Goal: Obtain resource: Download file/media

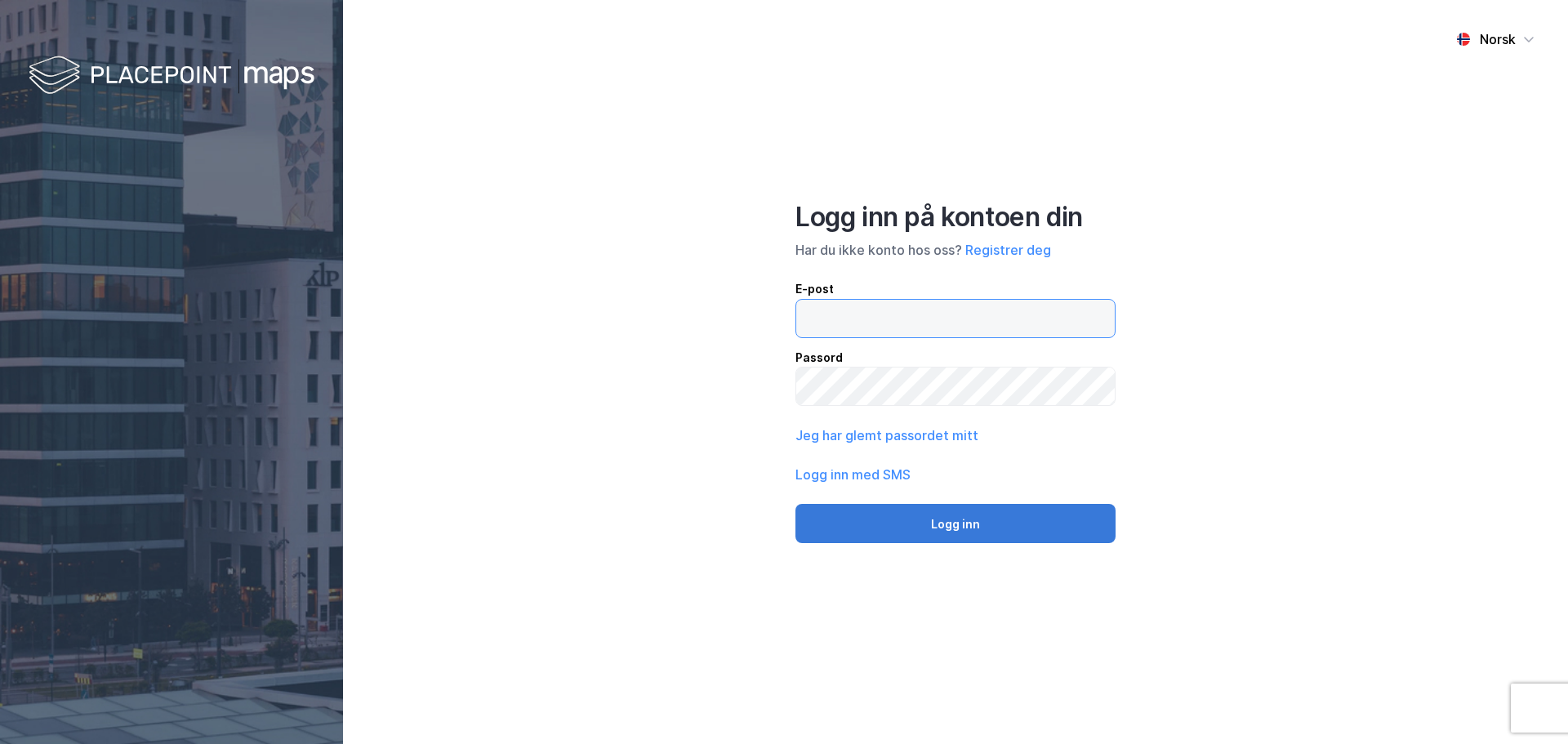
type input "ibre@wiersholm.no"
click at [974, 534] on button "Logg inn" at bounding box center [955, 523] width 320 height 39
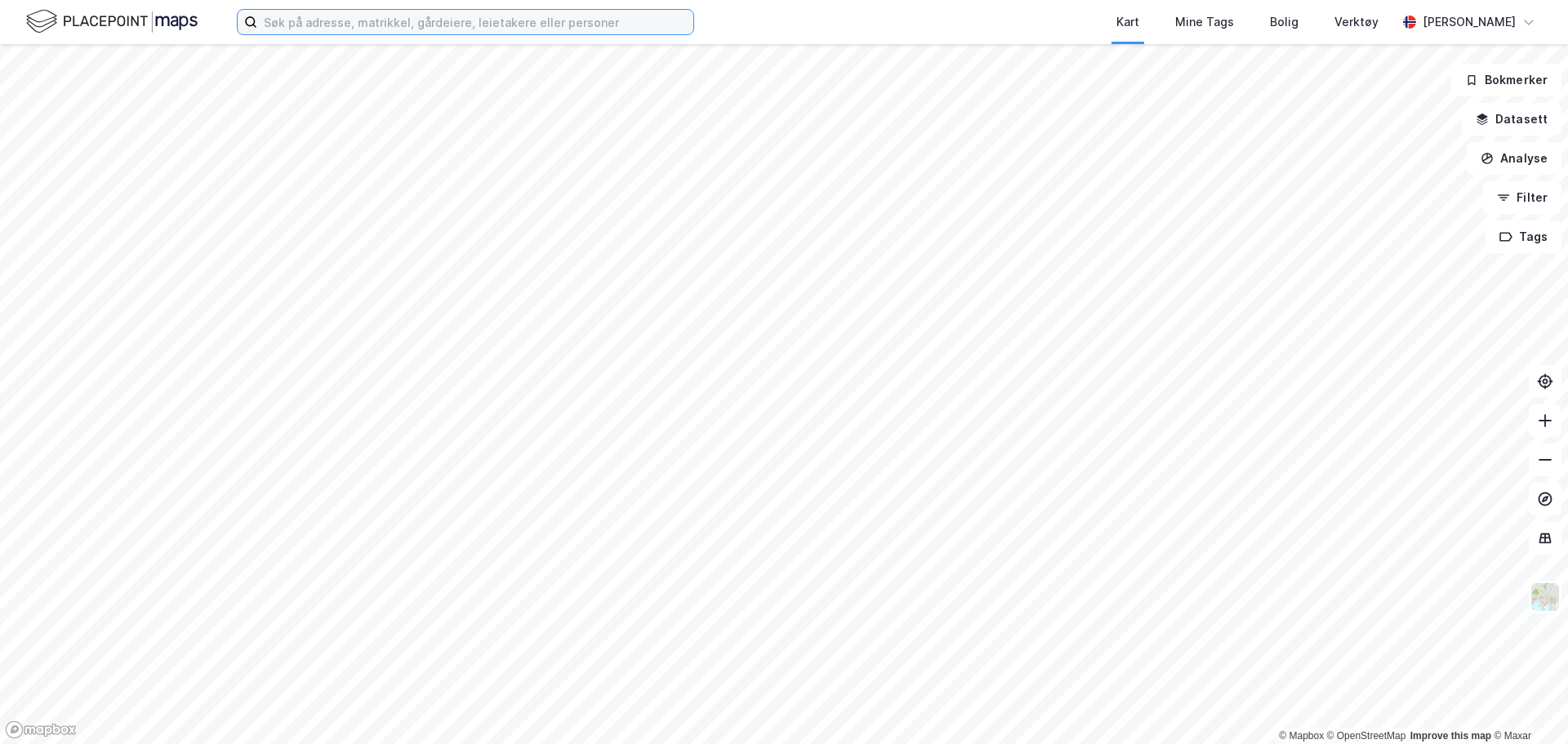
click at [321, 22] on input at bounding box center [475, 22] width 436 height 24
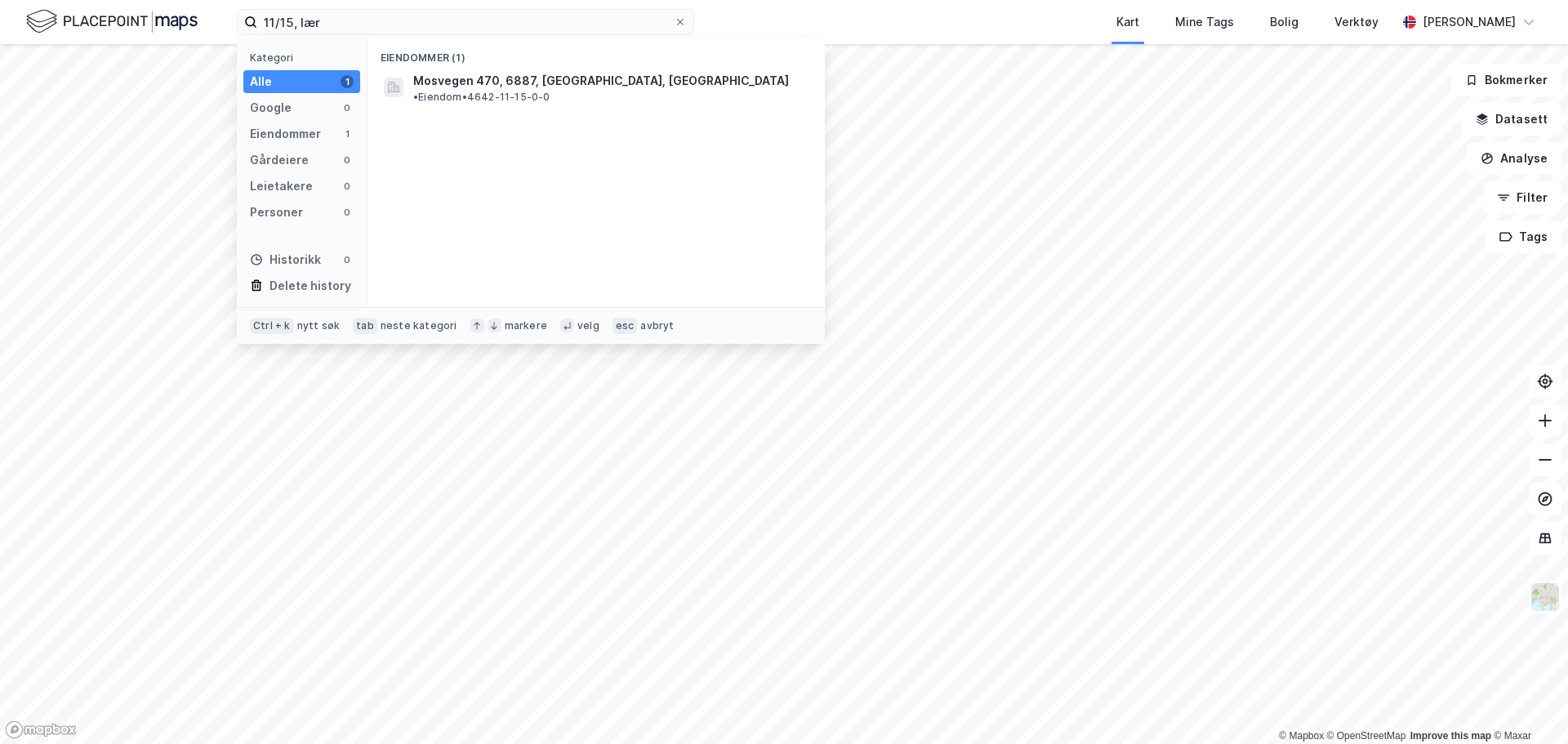
click at [517, 95] on div "Eiendommer (1) Mosvegen 470, 6887, LÆRDAL, LÆRDAL • Eiendom • 4642-11-15-0-0" at bounding box center [596, 172] width 457 height 268
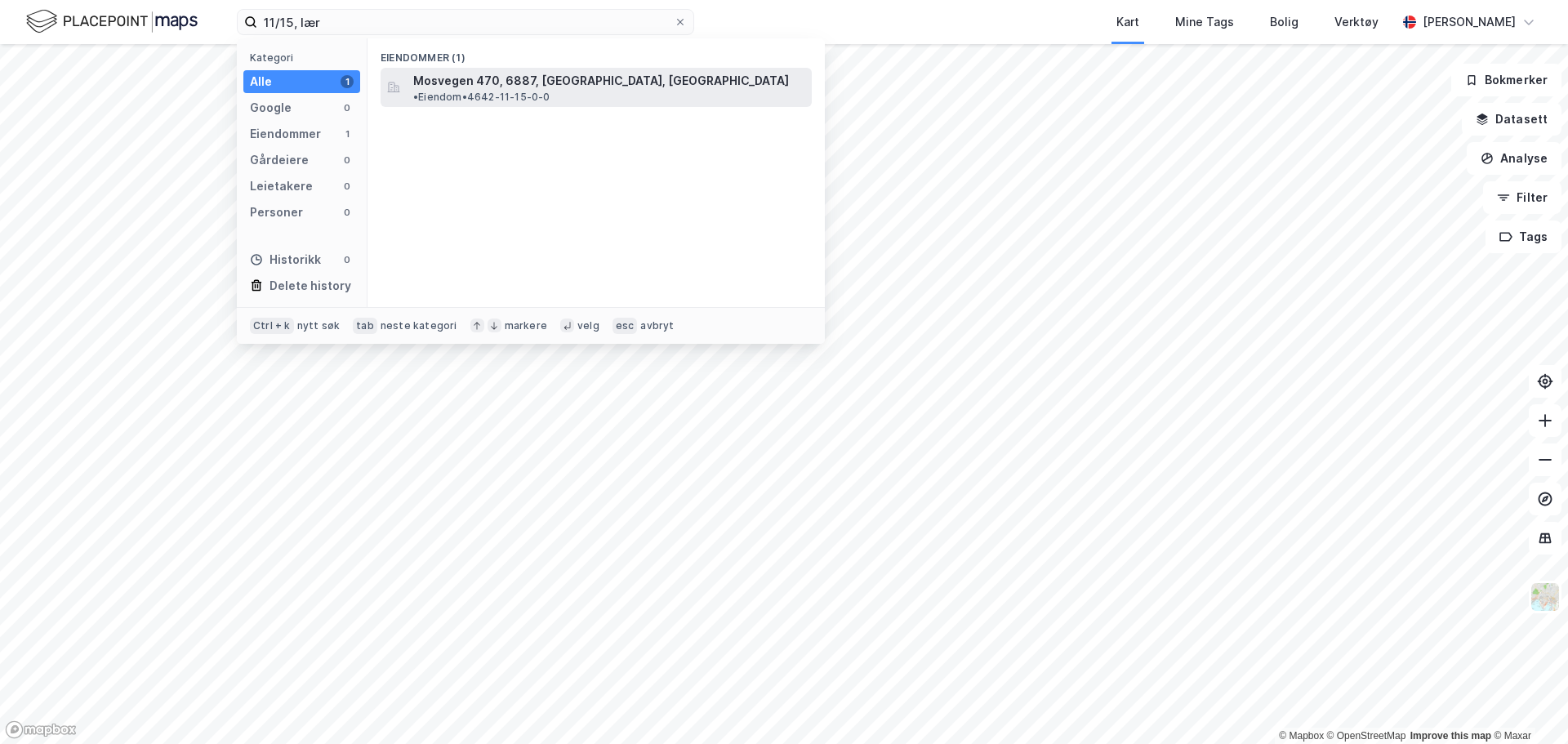
click at [529, 81] on span "Mosvegen 470, 6887, LÆRDAL, LÆRDAL" at bounding box center [601, 80] width 376 height 20
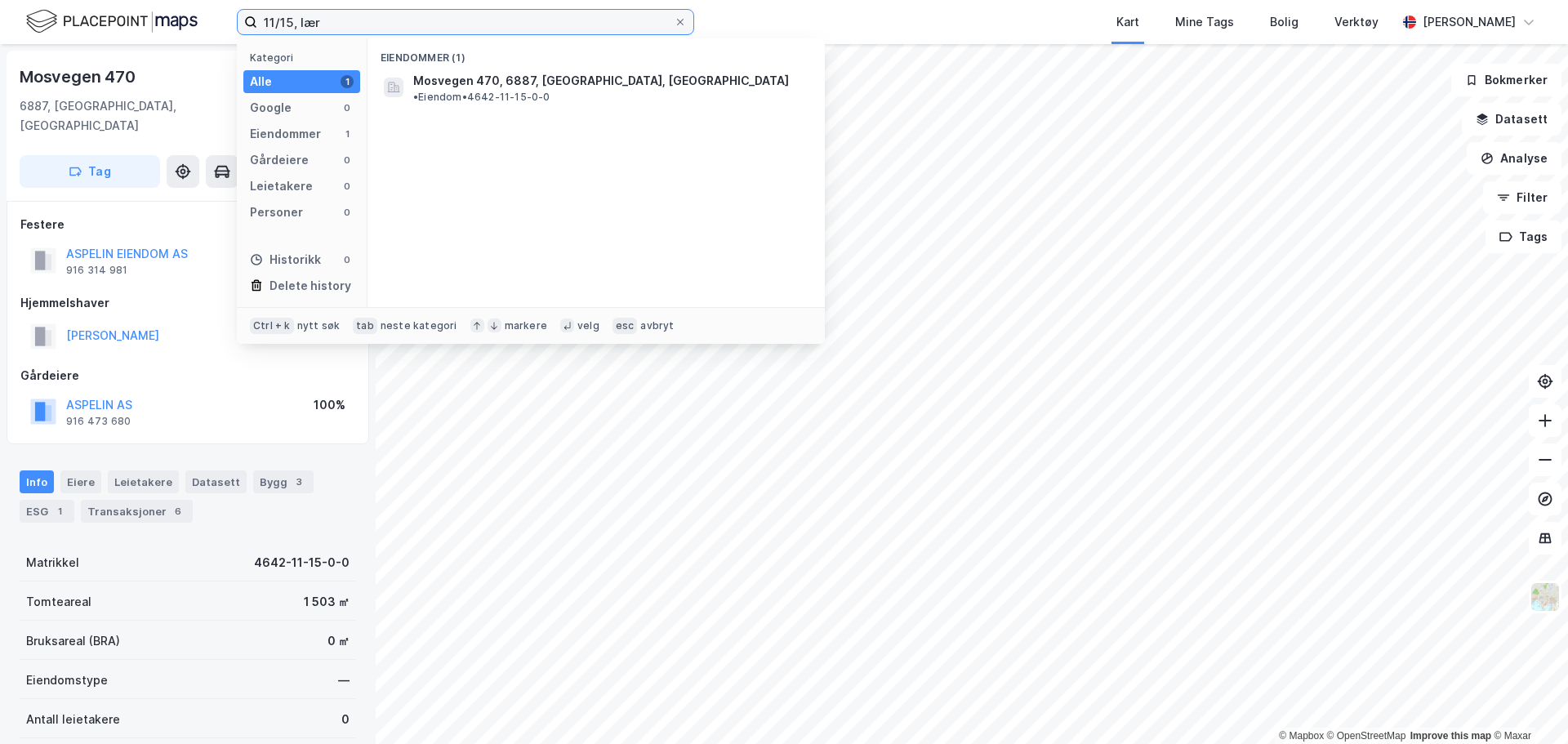
drag, startPoint x: 330, startPoint y: 23, endPoint x: 169, endPoint y: 22, distance: 161.0
click at [169, 22] on div "11/15, lær Kategori Alle 1 Google 0 Eiendommer 1 Gårdeiere 0 Leietakere 0 Perso…" at bounding box center [784, 22] width 1568 height 44
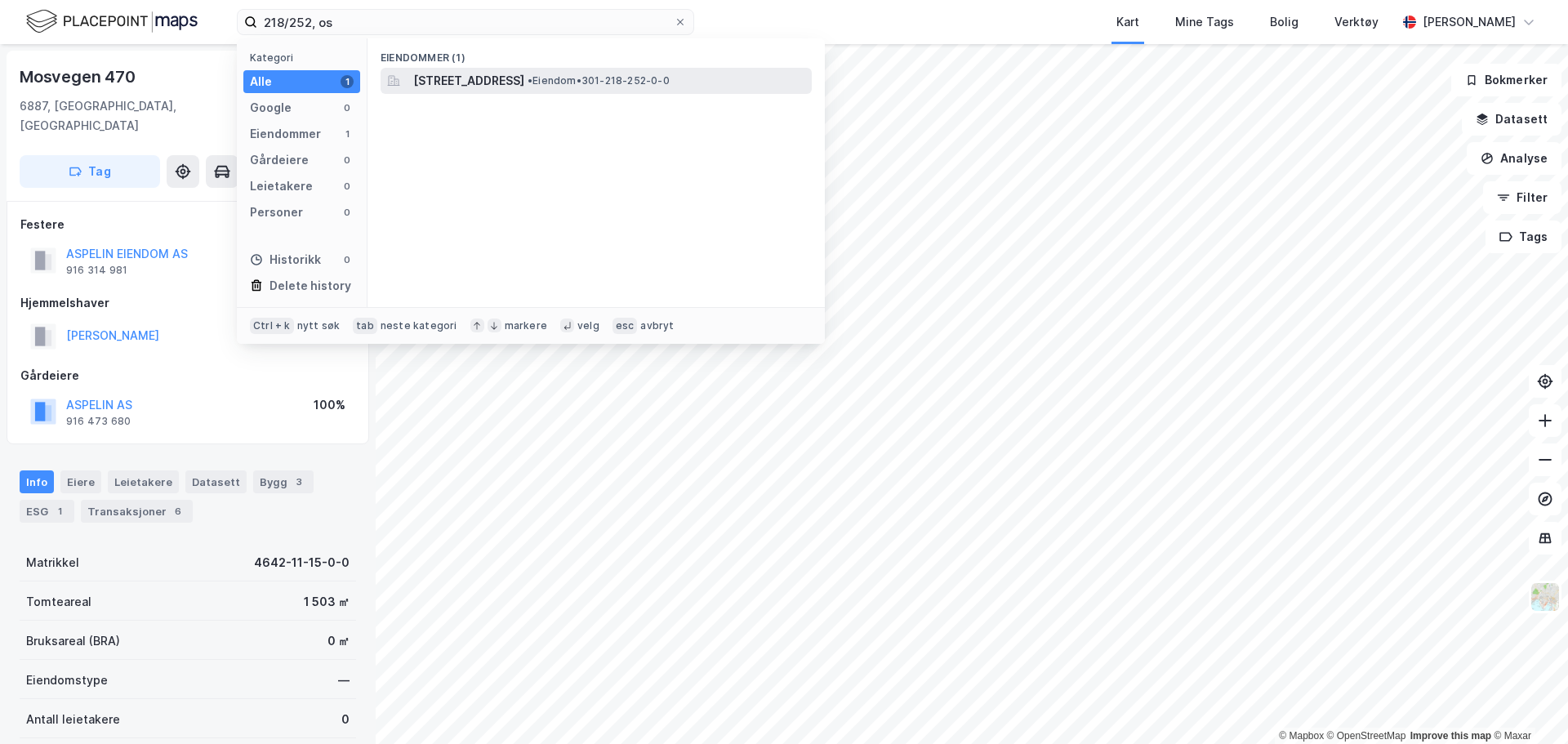
click at [524, 80] on span "Vulkan 5, 0178, OSLO, OSLO" at bounding box center [468, 80] width 111 height 20
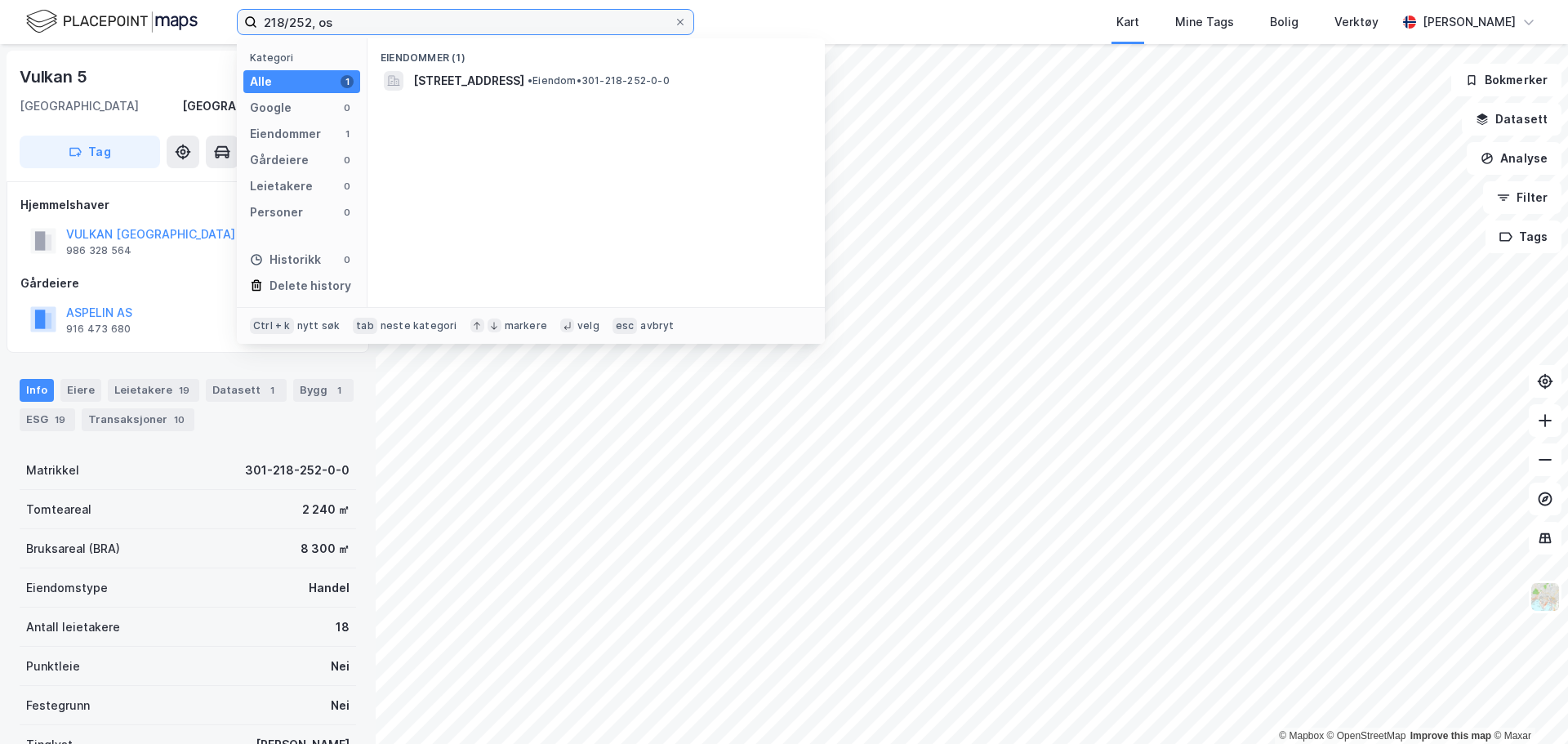
drag, startPoint x: 363, startPoint y: 24, endPoint x: 146, endPoint y: 27, distance: 217.0
click at [147, 27] on div "218/252, os Kategori Alle 1 Google 0 Eiendommer 1 Gårdeiere 0 Leietakere 0 Pers…" at bounding box center [784, 22] width 1568 height 44
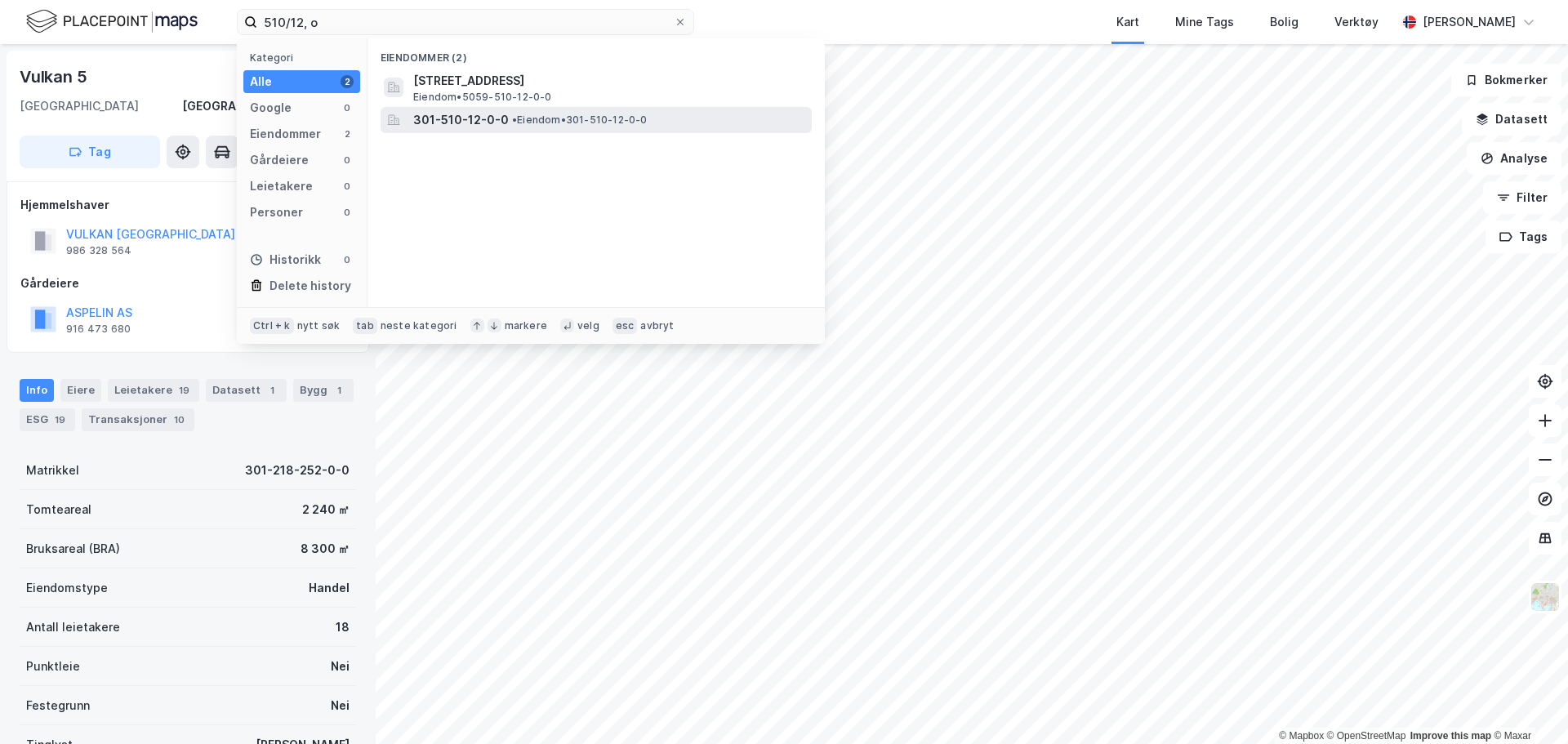
click at [440, 121] on span "301-510-12-0-0" at bounding box center [460, 119] width 95 height 20
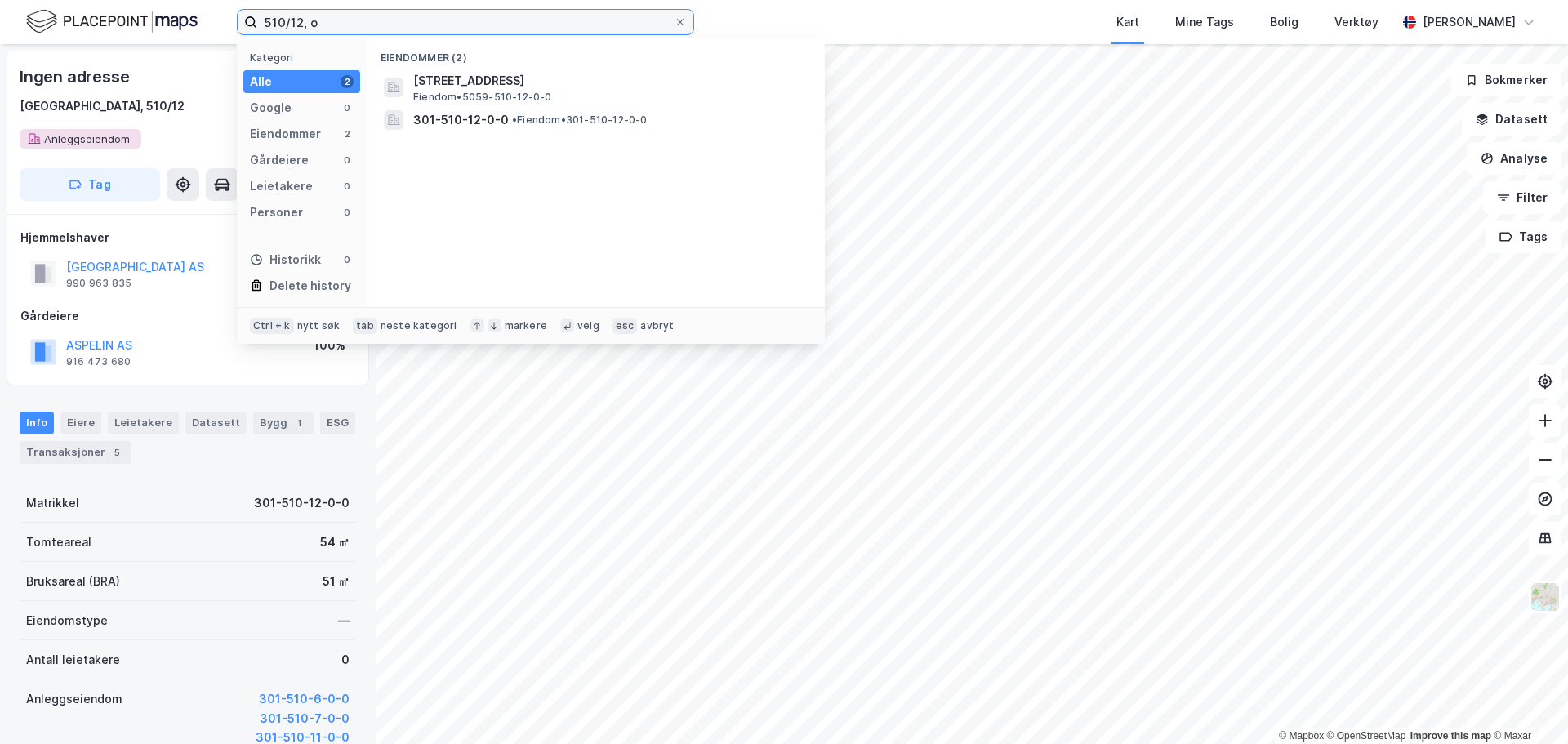
drag, startPoint x: 349, startPoint y: 23, endPoint x: 224, endPoint y: 80, distance: 137.4
click at [178, 49] on div "510/12, o Kategori Alle 2 Google 0 Eiendommer 2 Gårdeiere 0 Leietakere 0 Person…" at bounding box center [784, 372] width 1568 height 744
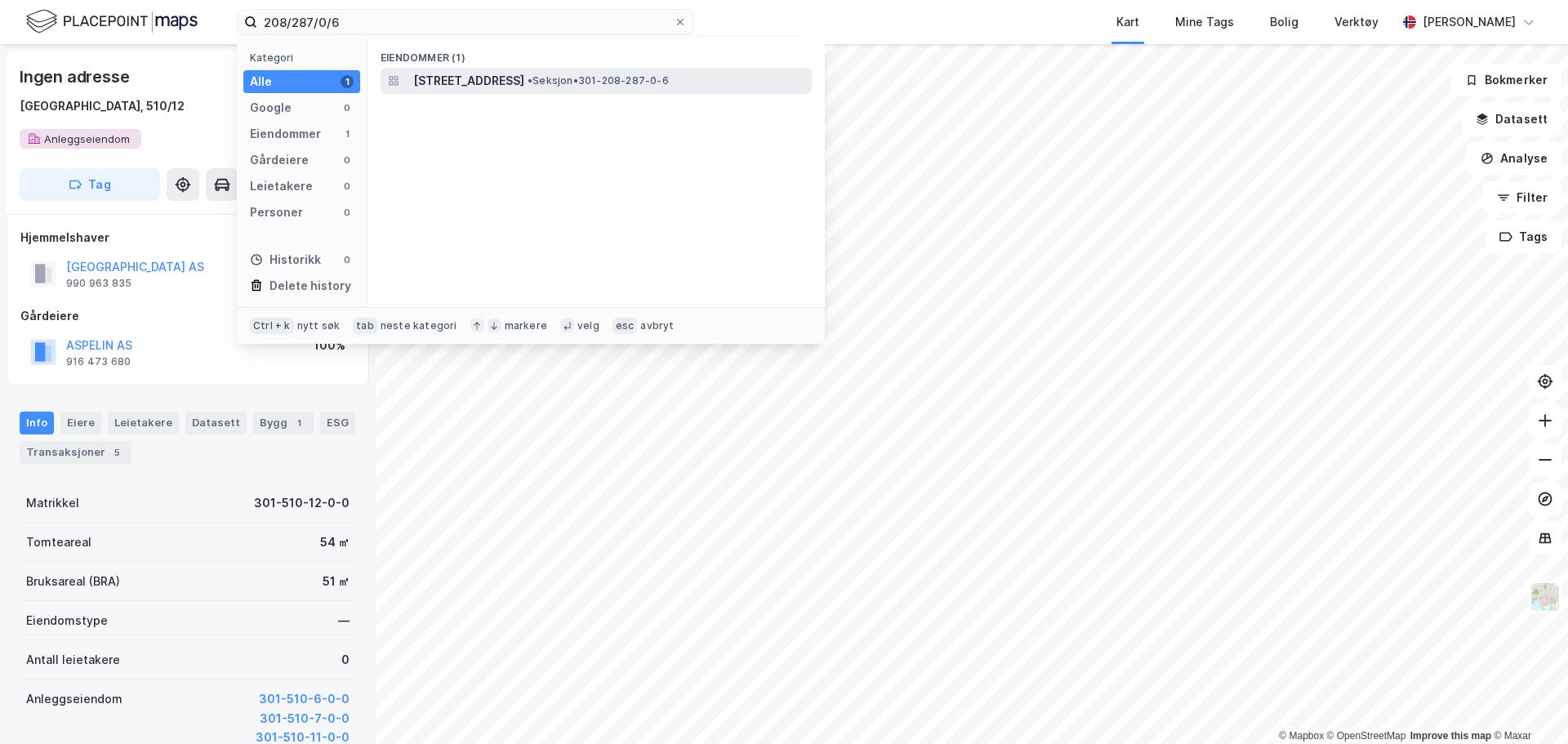
click at [524, 77] on span "Hausmanns gate 16, 0182, OSLO, OSLO" at bounding box center [468, 80] width 111 height 20
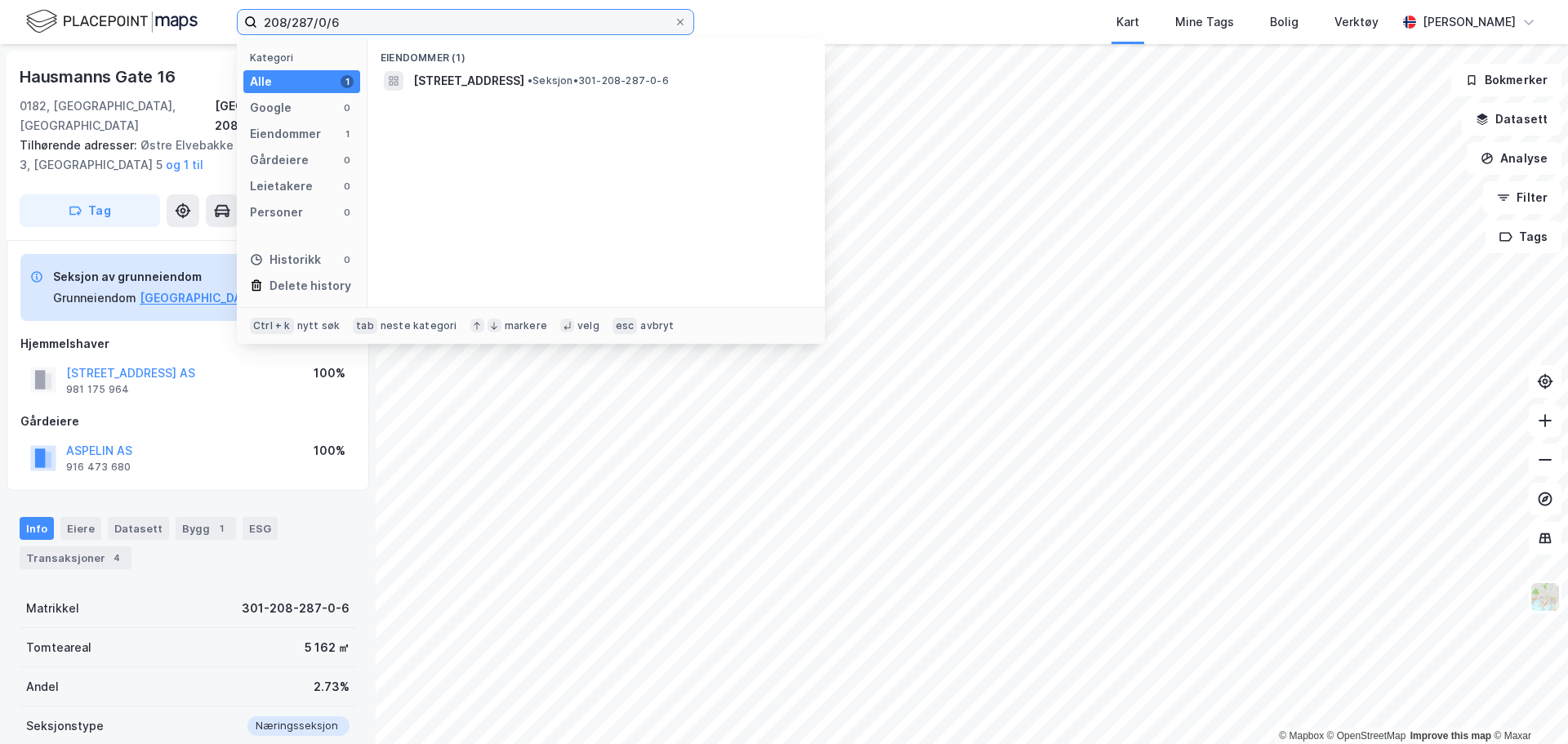
drag, startPoint x: 381, startPoint y: 17, endPoint x: -196, endPoint y: 29, distance: 577.1
click at [0, 29] on html "208/287/0/6 Kategori Alle 1 Google 0 Eiendommer 1 Gårdeiere 0 Leietakere 0 Pers…" at bounding box center [784, 372] width 1568 height 744
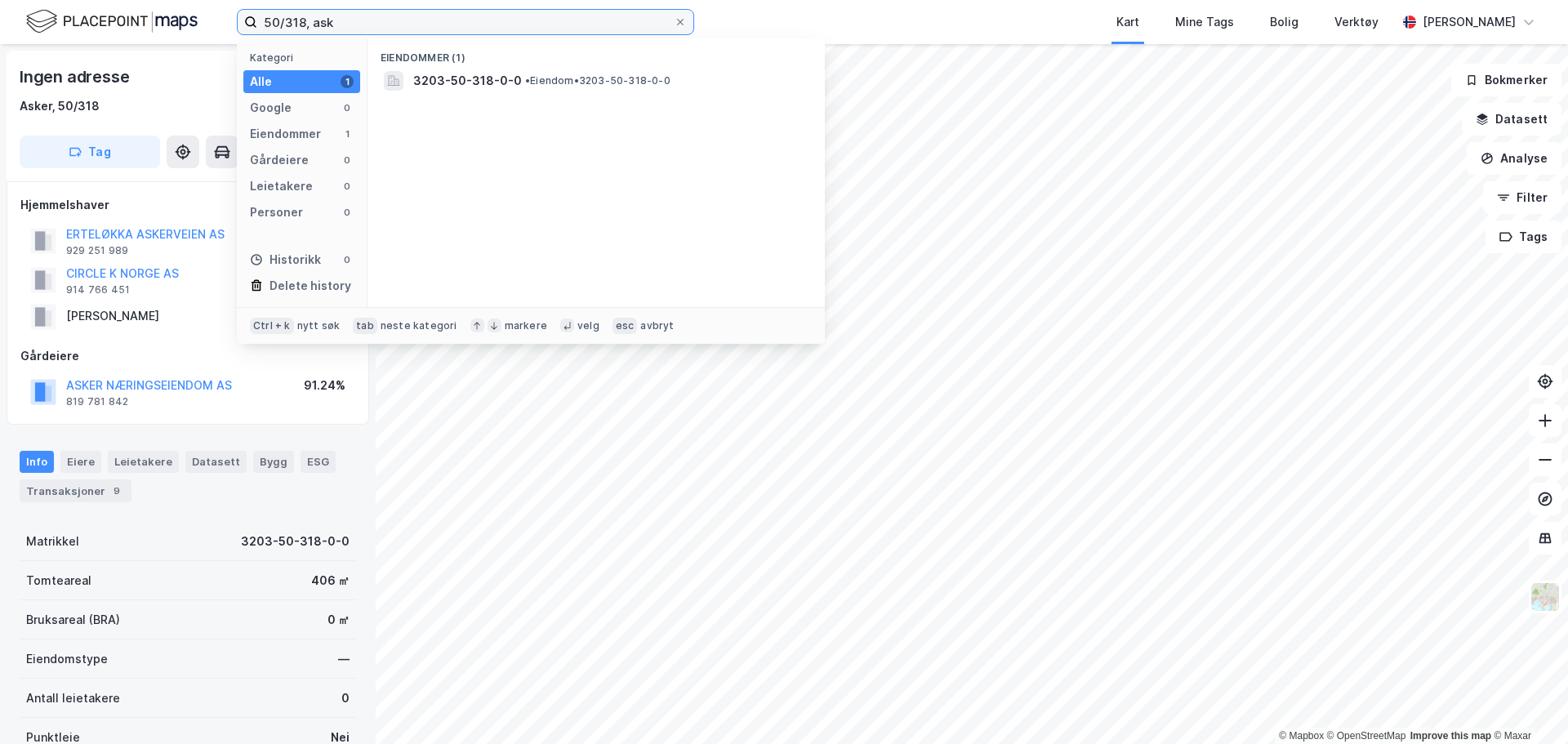
drag, startPoint x: 383, startPoint y: 26, endPoint x: 113, endPoint y: 23, distance: 270.0
click at [117, 22] on div "50/318, ask Kategori Alle 1 Google 0 Eiendommer 1 Gårdeiere 0 Leietakere 0 Pers…" at bounding box center [784, 22] width 1568 height 44
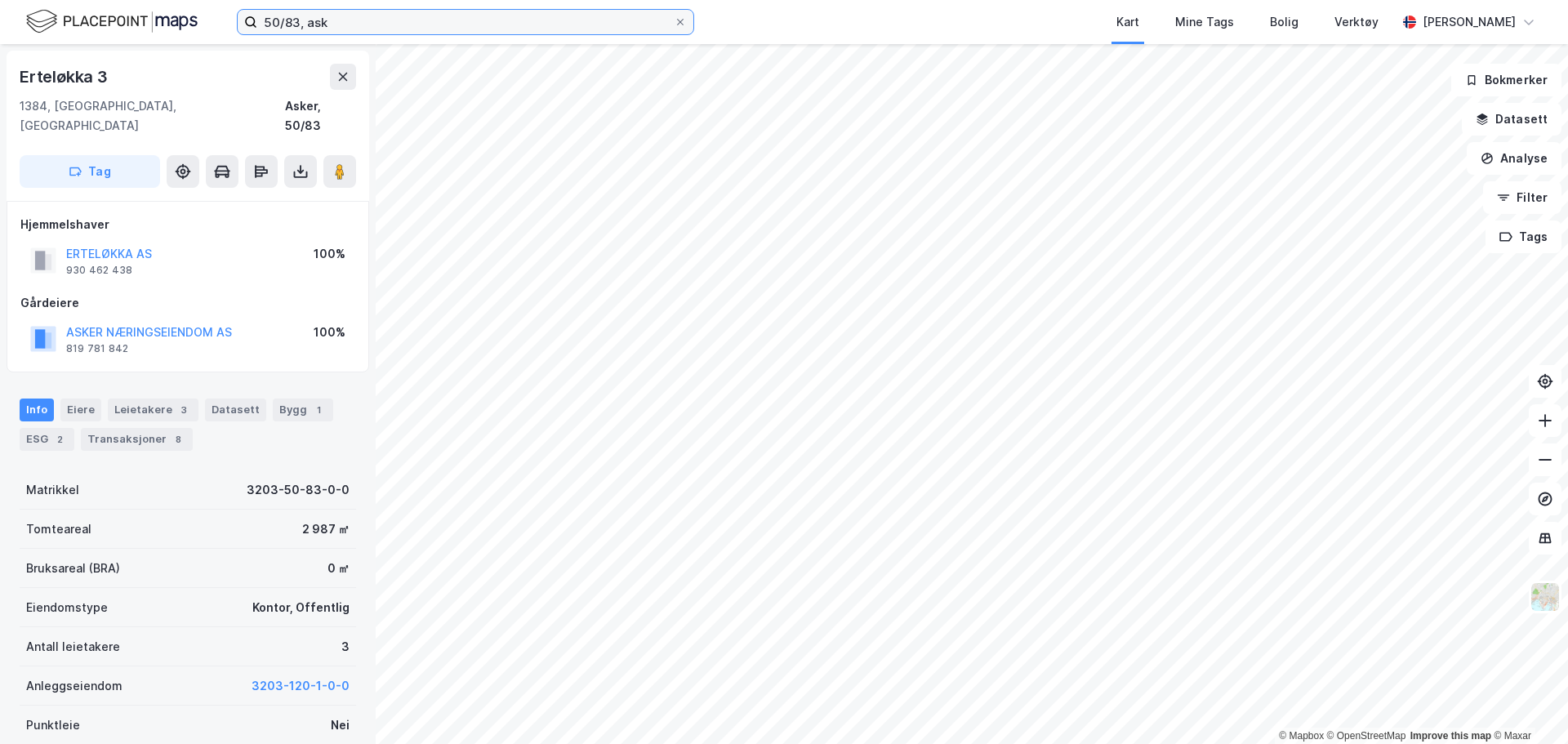
drag, startPoint x: 349, startPoint y: 16, endPoint x: 161, endPoint y: 16, distance: 188.0
click at [161, 16] on div "50/83, ask Kart Mine Tags Bolig Verktøy Ingeborg Brelin" at bounding box center [784, 22] width 1568 height 44
type input "50/429, asker"
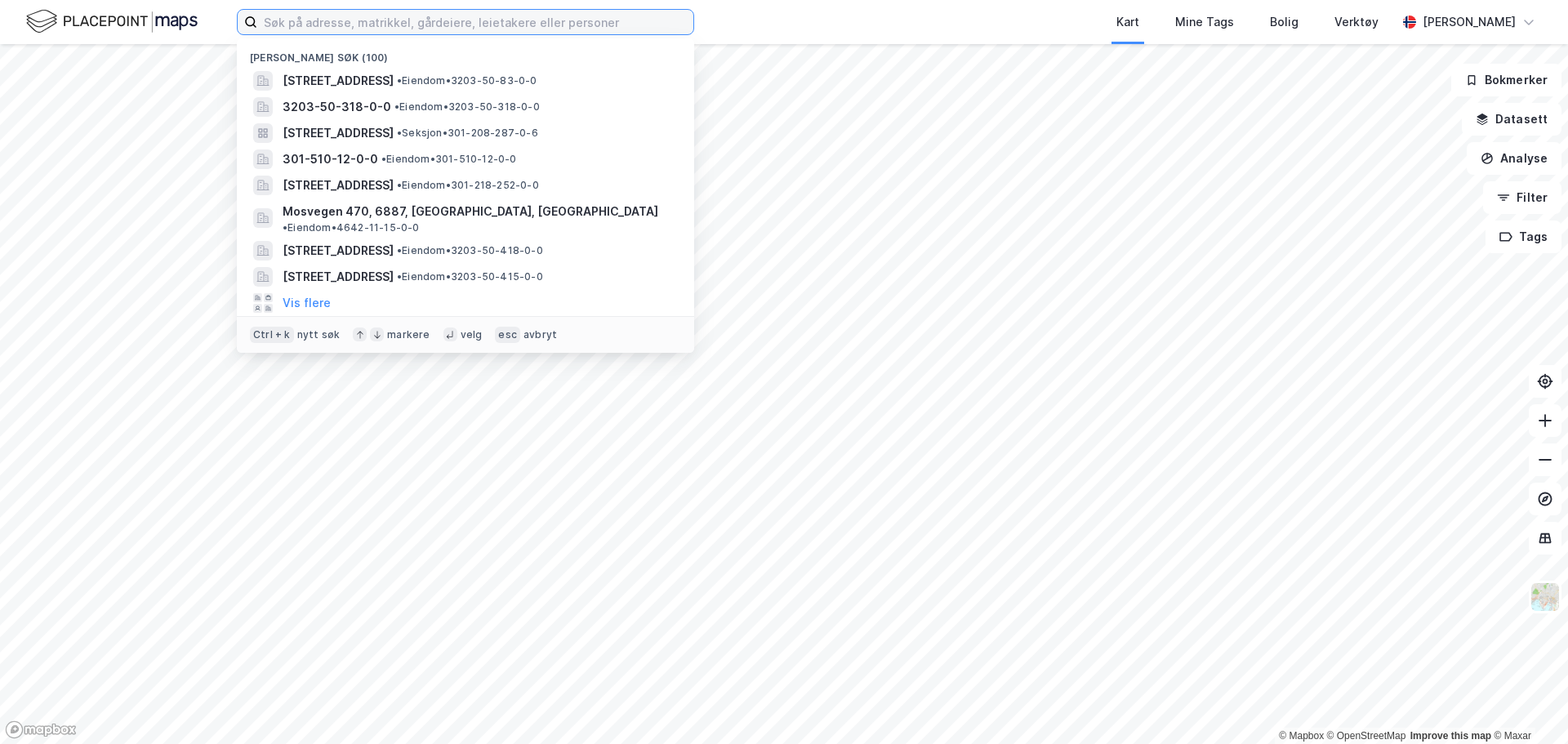
click at [383, 15] on input at bounding box center [475, 22] width 436 height 24
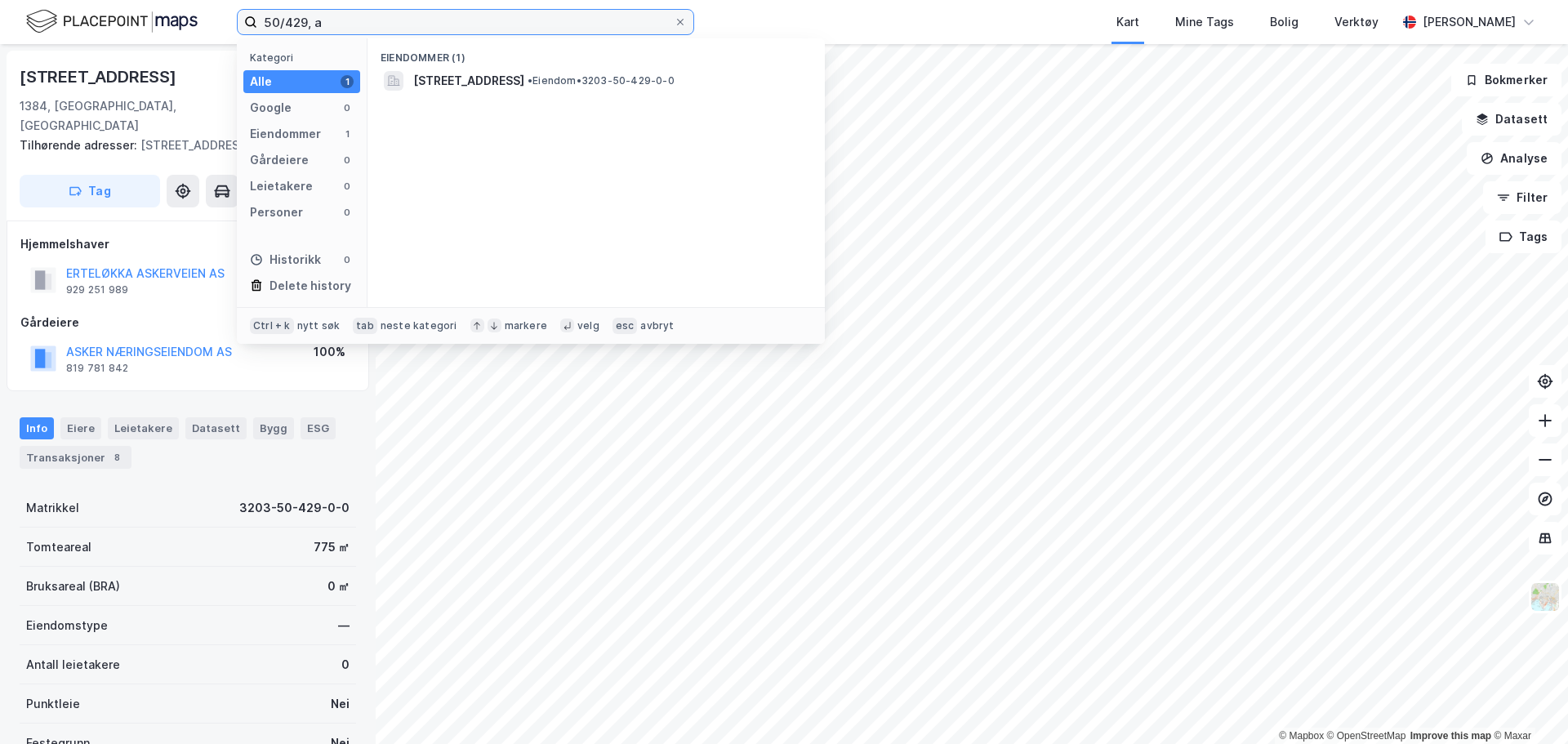
drag, startPoint x: 360, startPoint y: 19, endPoint x: -106, endPoint y: 17, distance: 466.0
click at [0, 17] on html "50/429, a Kategori Alle 1 Google 0 Eiendommer 1 Gårdeiere 0 Leietakere 0 Person…" at bounding box center [784, 372] width 1568 height 744
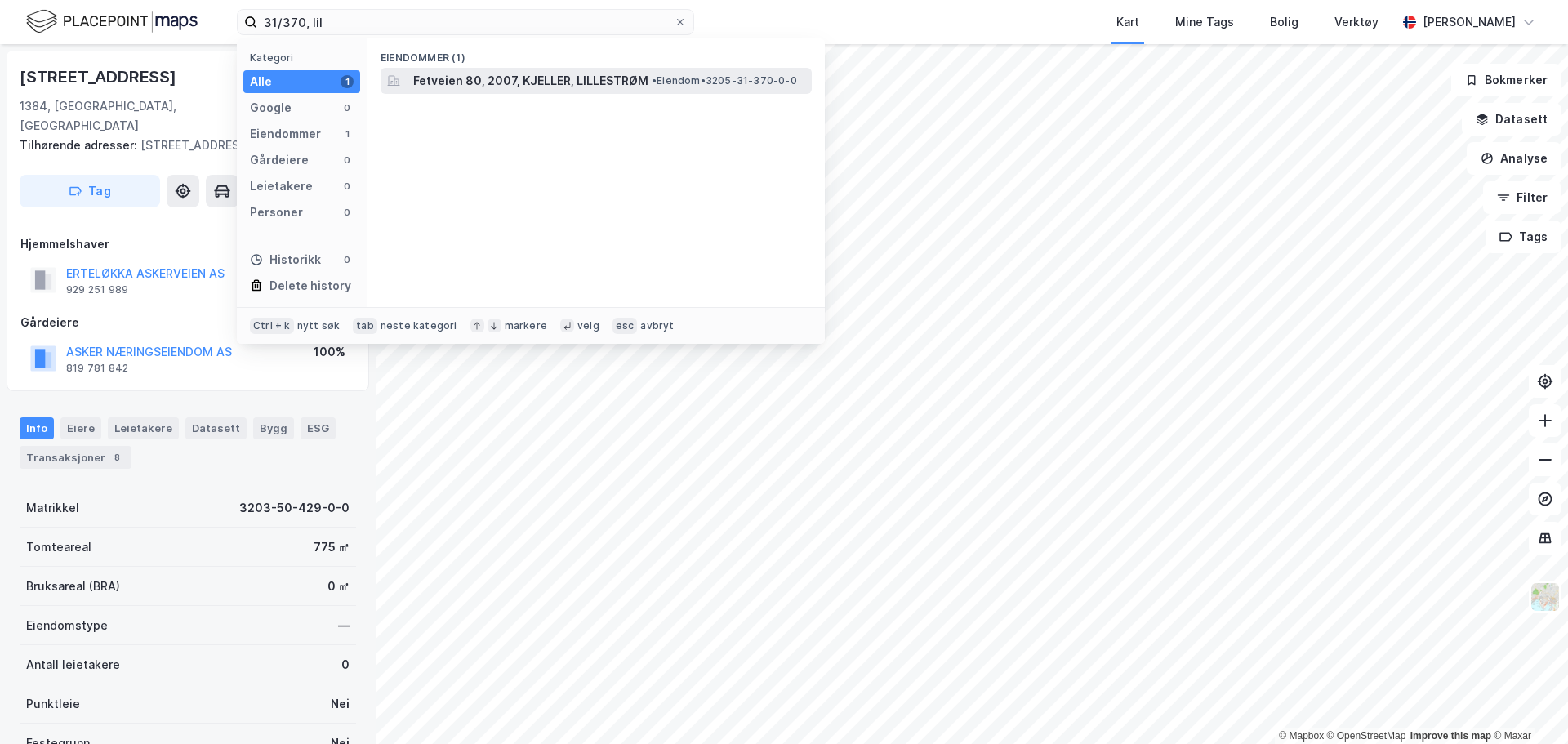
click at [438, 71] on span "Fetveien 80, 2007, KJELLER, LILLESTRØM" at bounding box center [530, 80] width 235 height 20
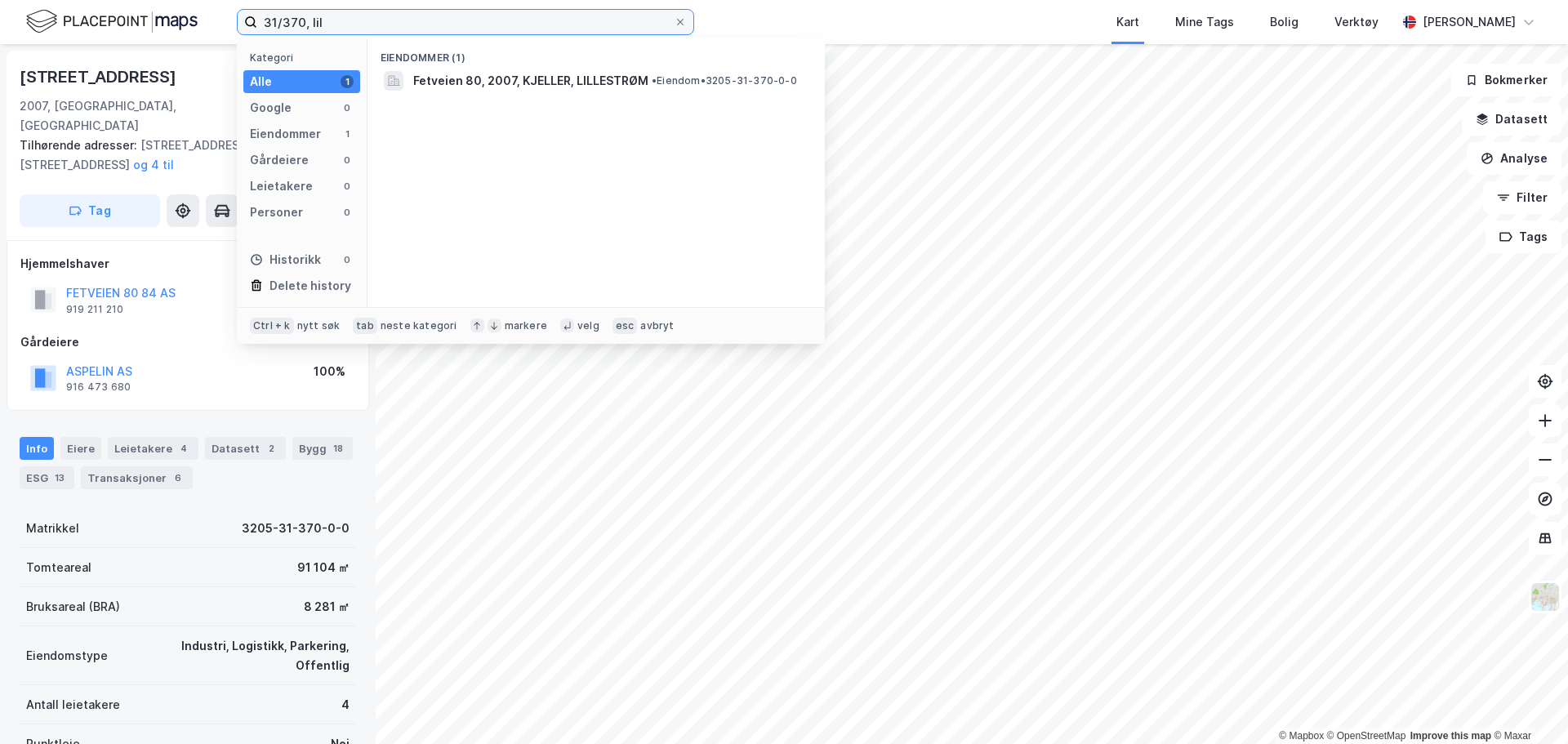
drag, startPoint x: 313, startPoint y: 20, endPoint x: 152, endPoint y: 12, distance: 161.2
click at [135, 16] on div "31/370, lil Kategori Alle 1 Google 0 Eiendommer 1 Gårdeiere 0 Leietakere 0 Pers…" at bounding box center [784, 22] width 1568 height 44
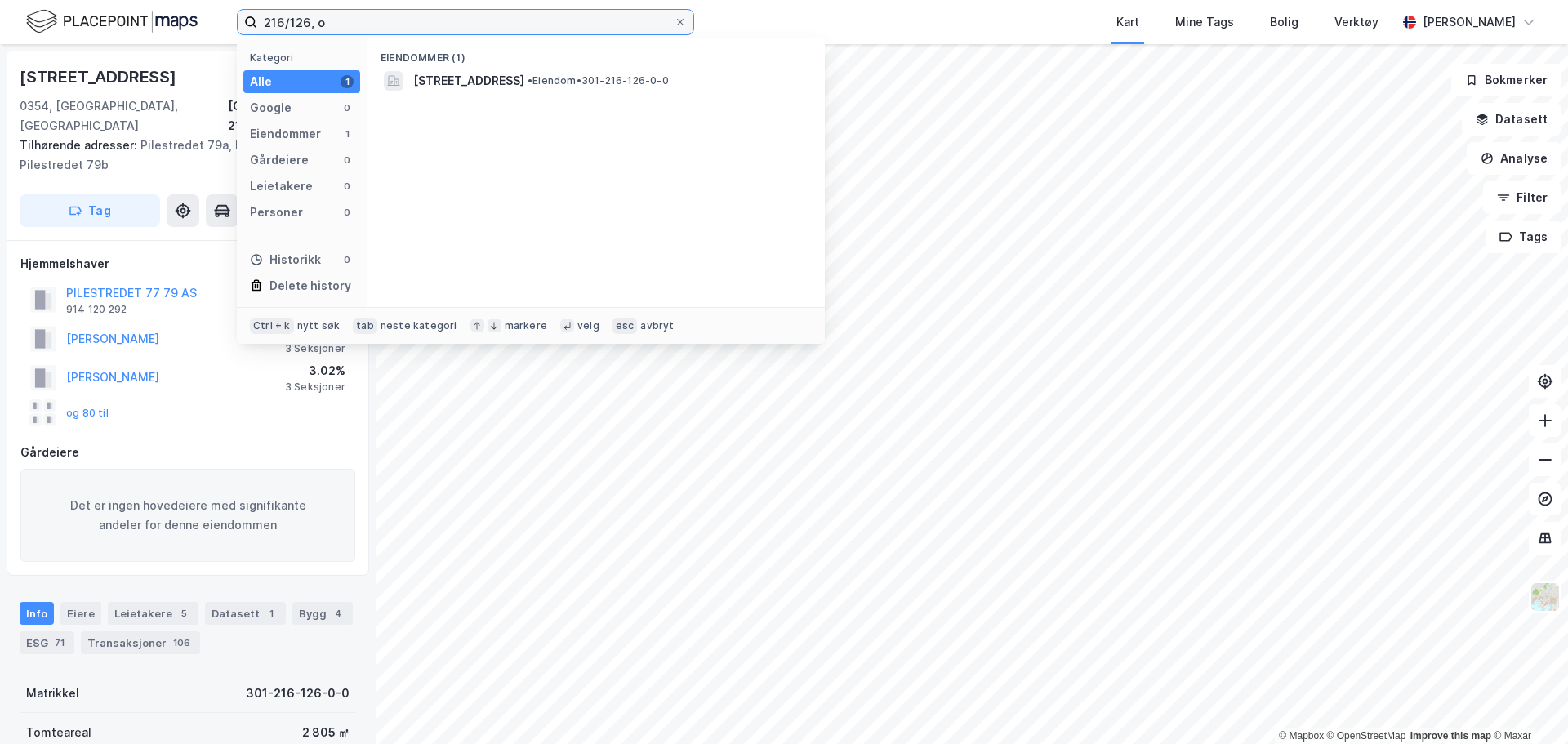
drag, startPoint x: 335, startPoint y: 23, endPoint x: -259, endPoint y: 32, distance: 594.1
click at [0, 32] on html "216/126, o Kategori Alle 1 Google 0 Eiendommer 1 Gårdeiere 0 Leietakere 0 Perso…" at bounding box center [784, 372] width 1568 height 744
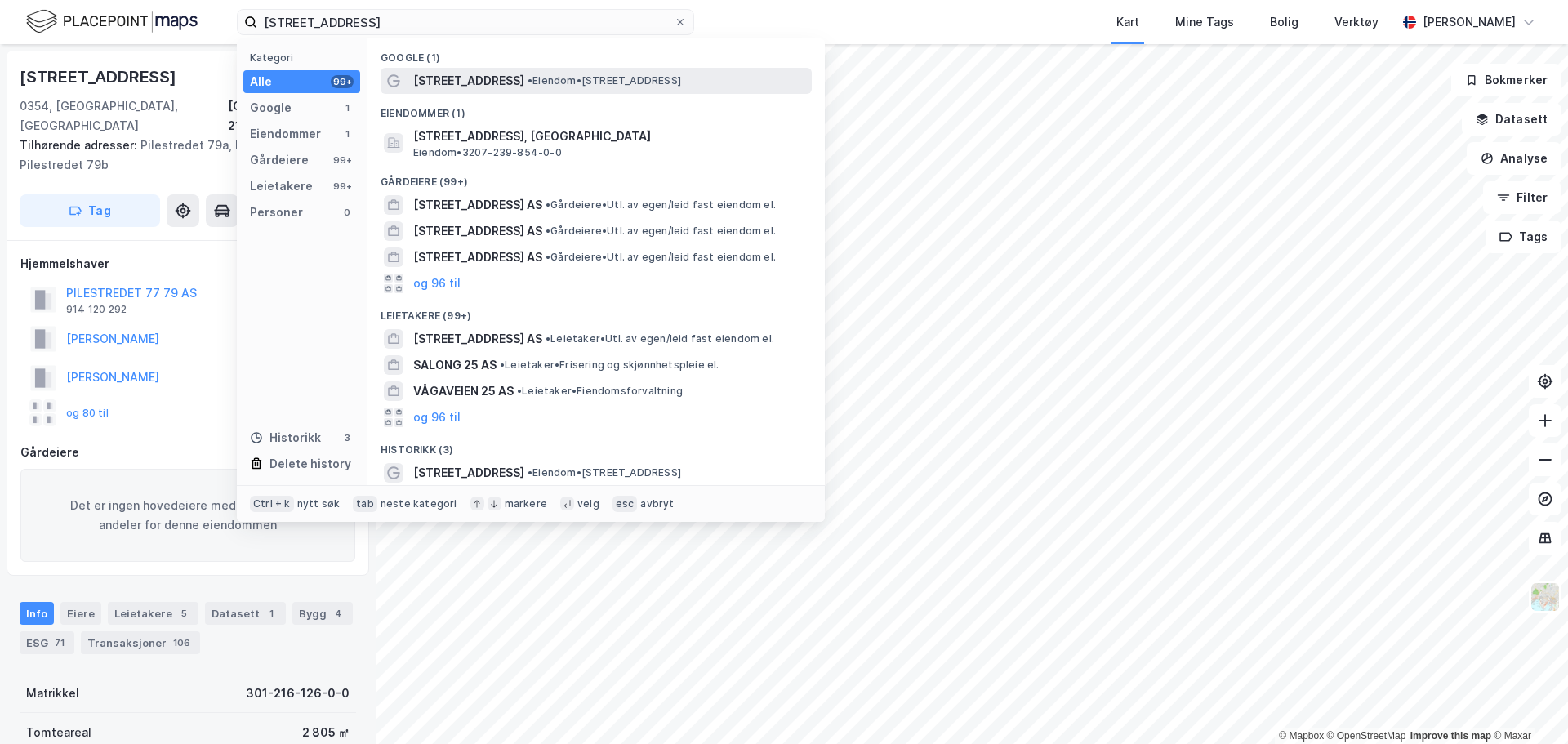
click at [644, 72] on div "Rosenholmveien 25 • Eiendom • Rosenholmveien 25, 1414 Trollåsen" at bounding box center [610, 80] width 395 height 20
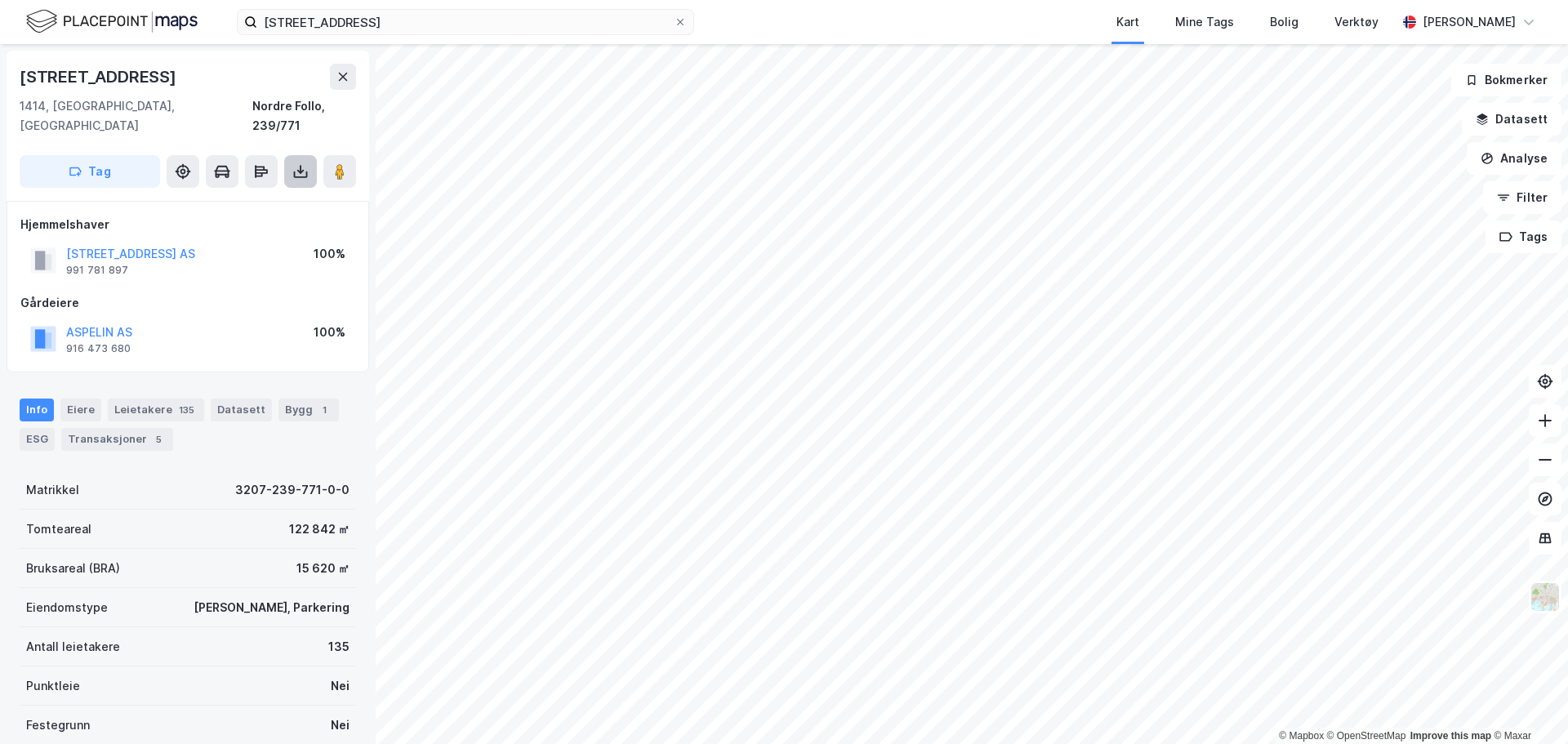
click at [303, 162] on button at bounding box center [300, 171] width 33 height 33
click at [290, 191] on div "Last ned grunnbok" at bounding box center [229, 204] width 174 height 26
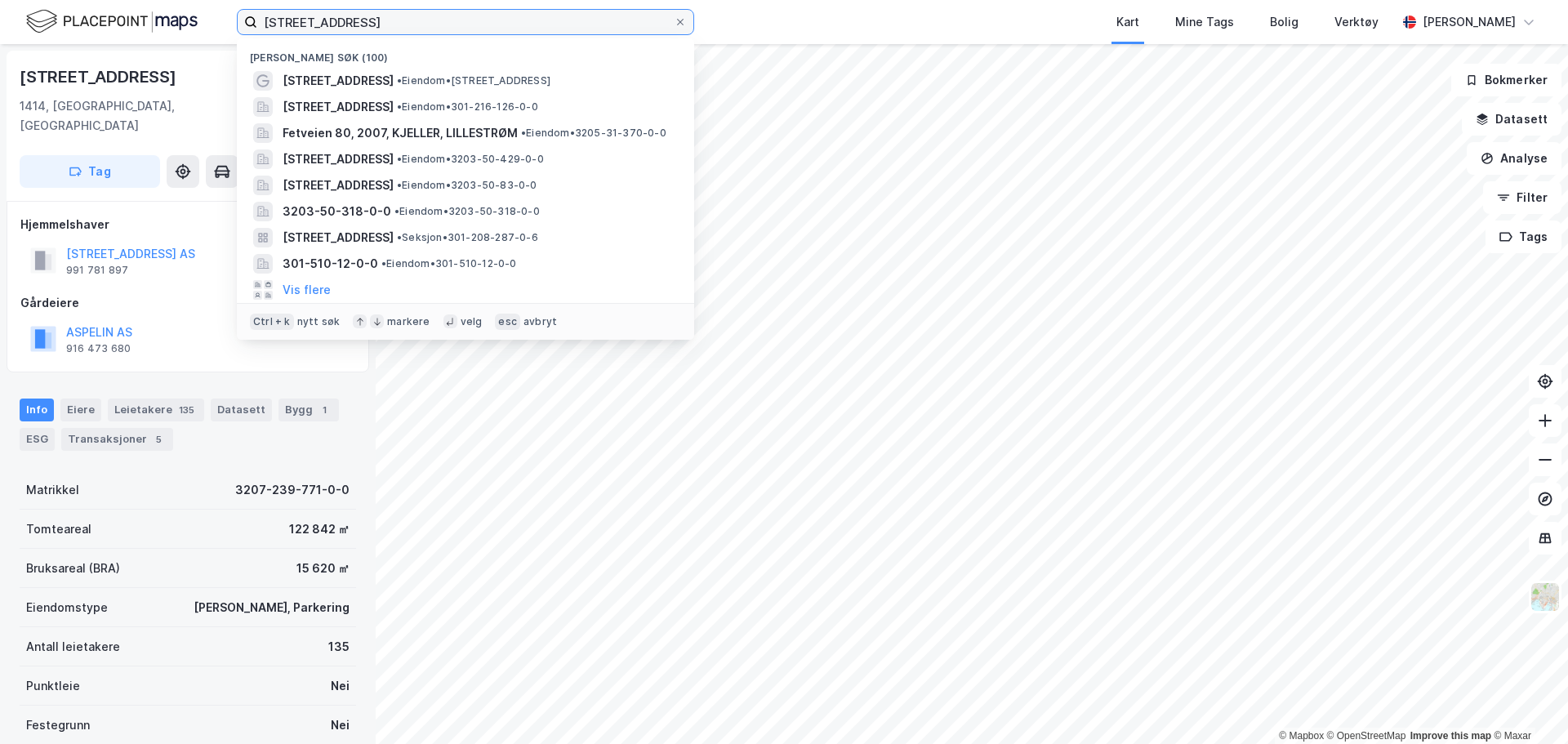
drag, startPoint x: 440, startPoint y: 29, endPoint x: -22, endPoint y: 14, distance: 462.2
click at [0, 14] on html "rosenholmveien 25 Nylige søk (100) Rosenholmveien 25 • Eiendom • Rosenholmveien…" at bounding box center [784, 372] width 1568 height 744
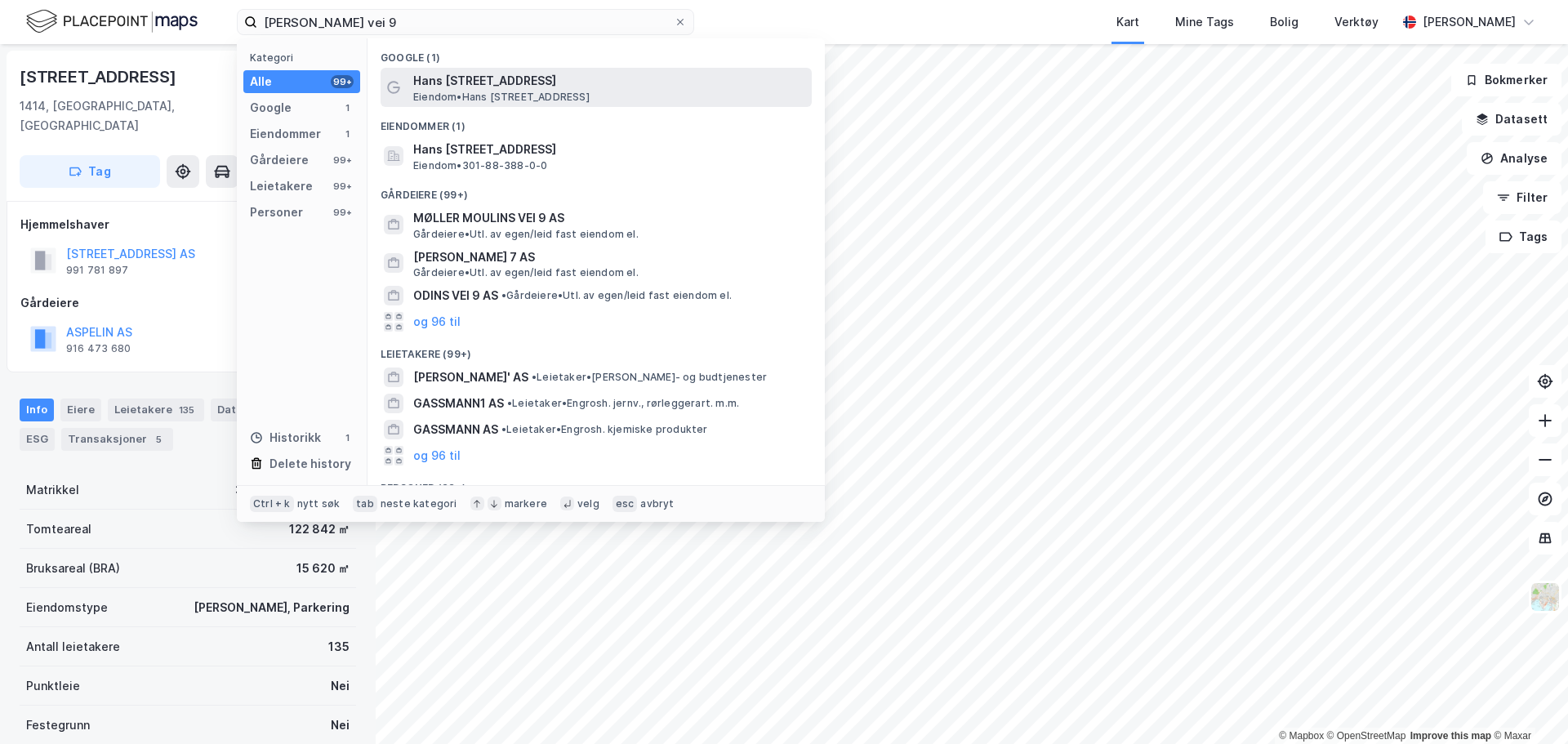
click at [522, 87] on span "Hans Møller Gasmanns vei 9" at bounding box center [608, 80] width 392 height 20
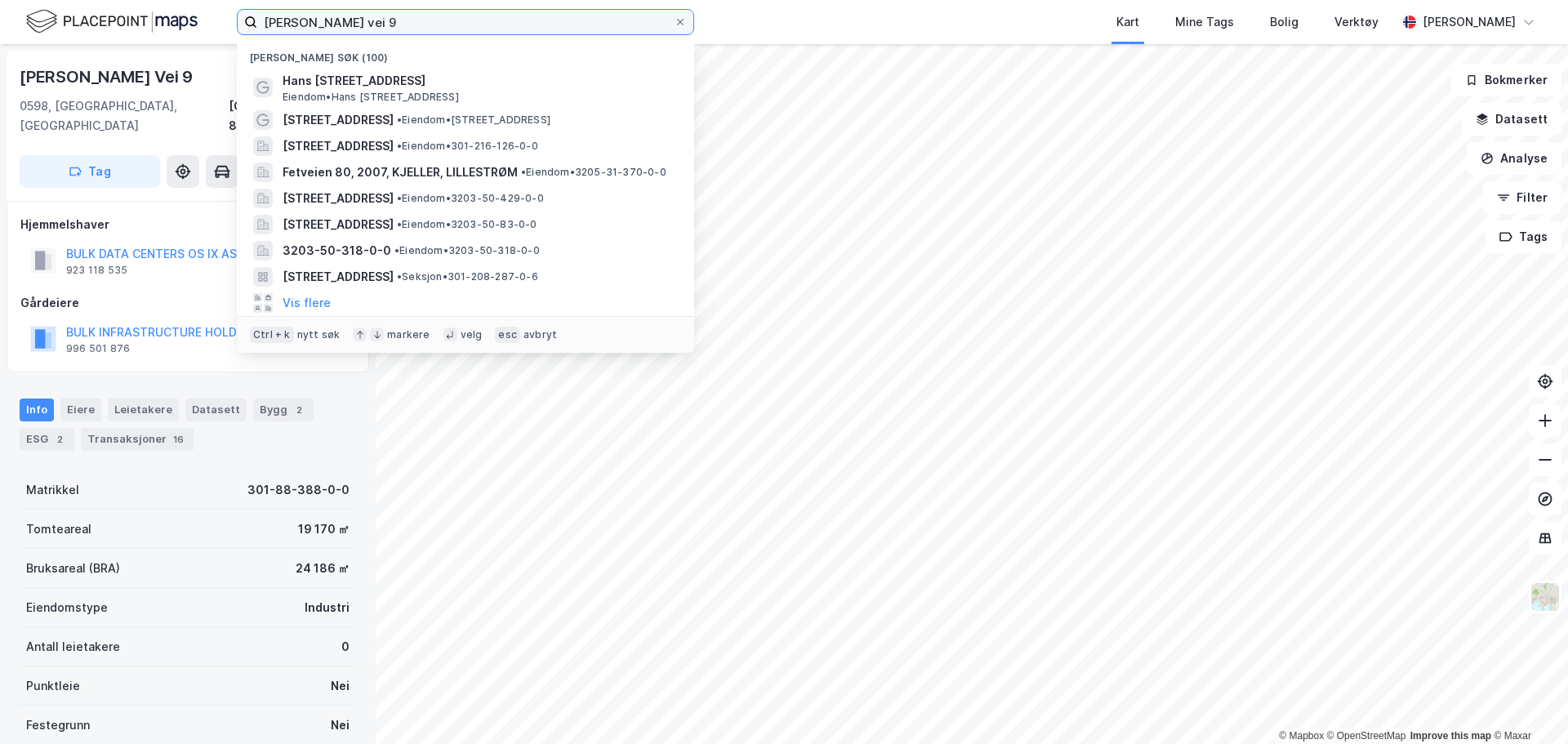
drag, startPoint x: 447, startPoint y: 29, endPoint x: 126, endPoint y: 23, distance: 321.1
click at [126, 23] on div "hans møller gasmanns vei 9 Nylige søk (100) Hans Møller Gasmanns vei 9 Eiendom …" at bounding box center [784, 22] width 1568 height 44
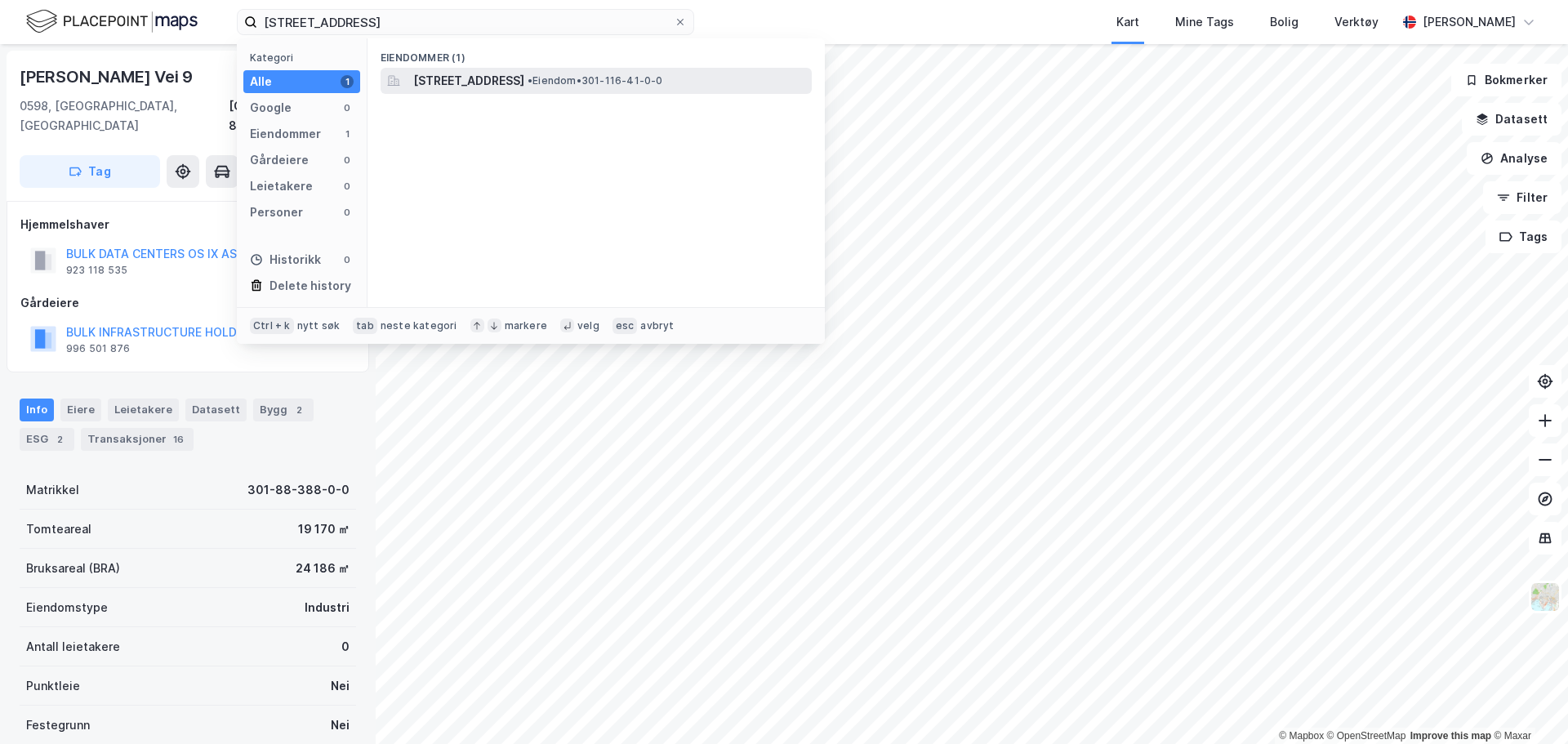
click at [449, 74] on span "Strømsveien 267, 0668, OSLO, OSLO" at bounding box center [468, 80] width 111 height 20
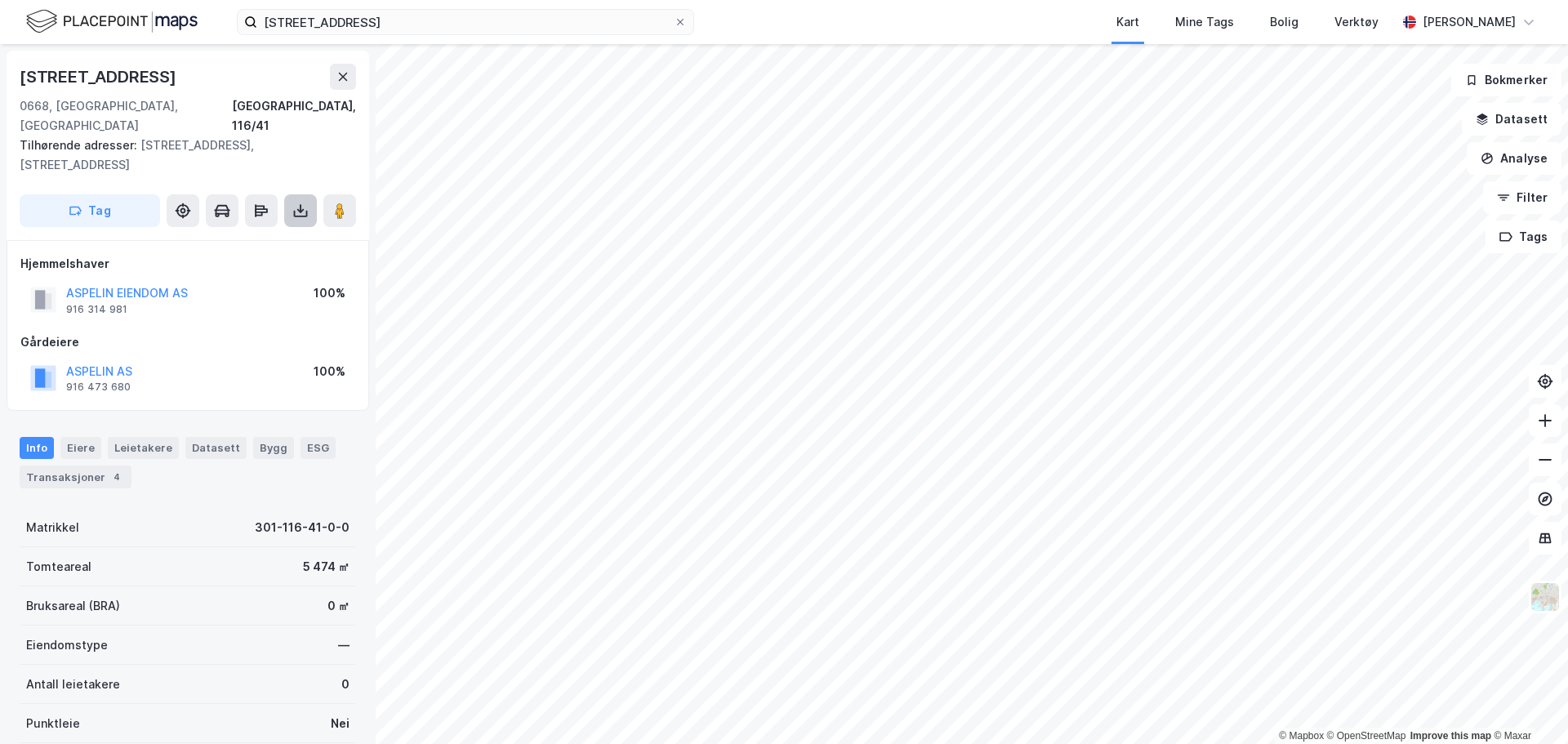
click at [297, 202] on icon at bounding box center [300, 210] width 16 height 16
click at [267, 237] on div "Last ned grunnbok" at bounding box center [219, 243] width 94 height 13
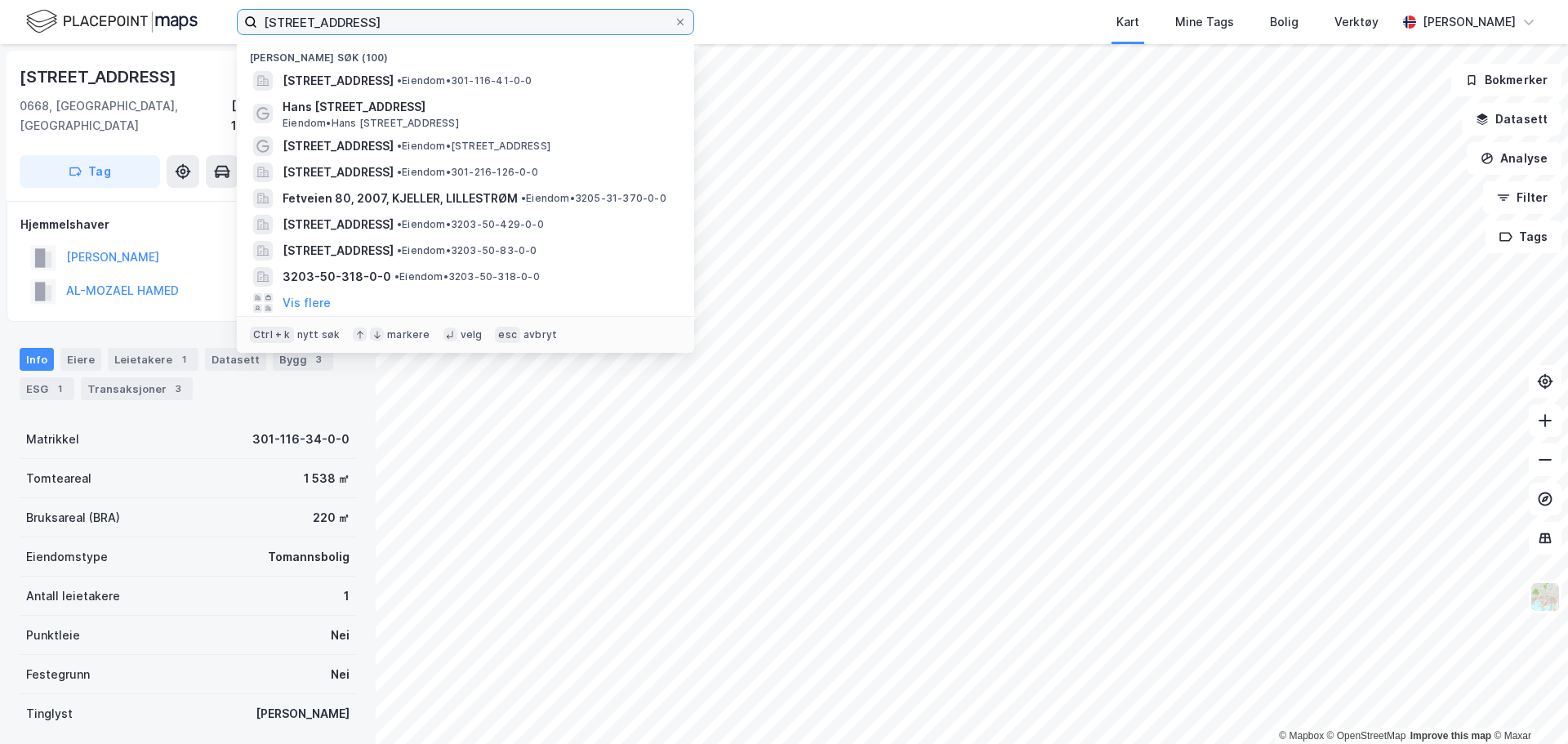
drag, startPoint x: 340, startPoint y: 26, endPoint x: 94, endPoint y: 25, distance: 246.0
click at [94, 25] on div "116/41, oslo Nylige søk (100) Strømsveien 267, 0668, OSLO, OSLO • Eiendom • 301…" at bounding box center [784, 22] width 1568 height 44
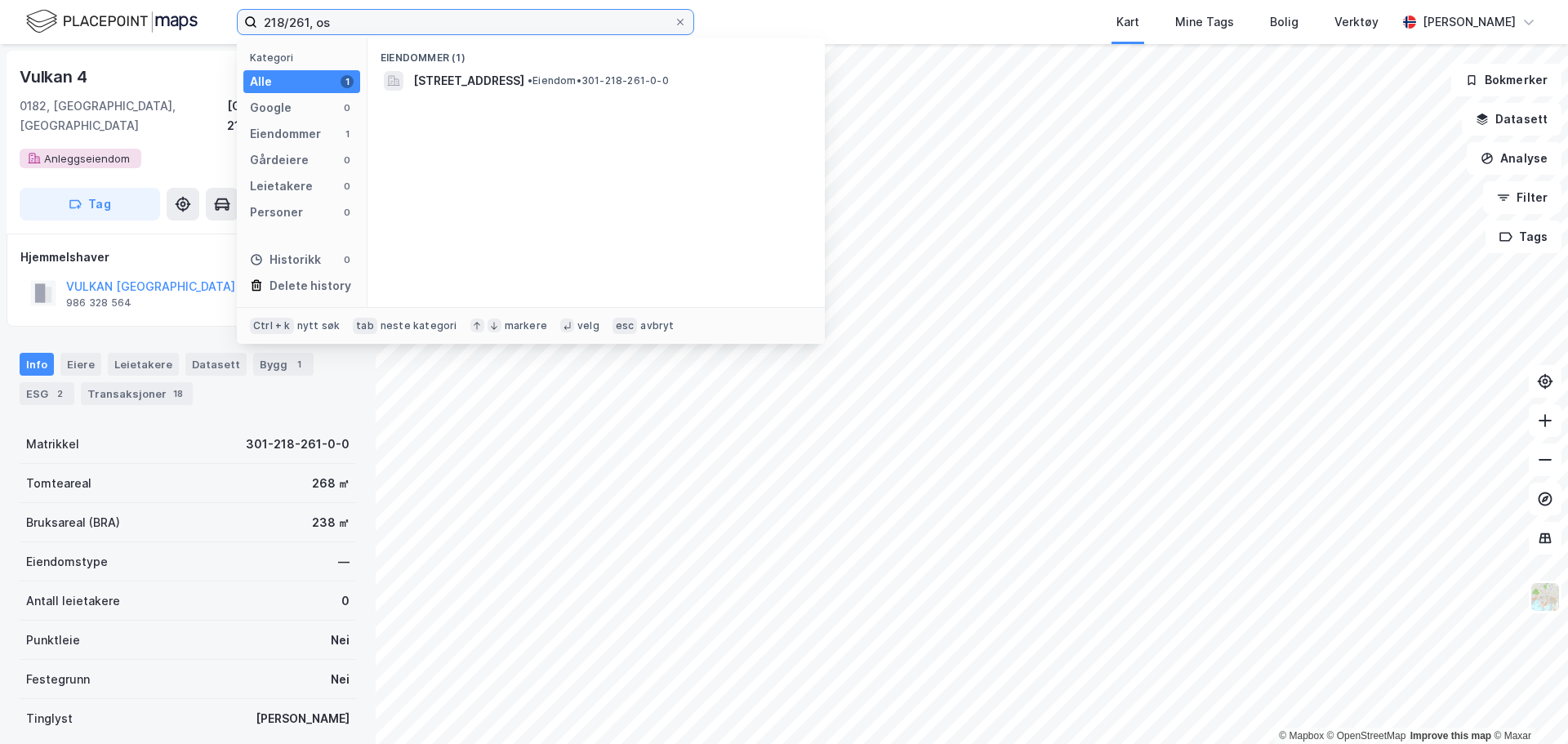
drag, startPoint x: 335, startPoint y: 23, endPoint x: 112, endPoint y: 29, distance: 223.1
click at [115, 29] on div "218/261, os Kategori Alle 1 Google 0 Eiendommer 1 Gårdeiere 0 Leietakere 0 Pers…" at bounding box center [784, 22] width 1568 height 44
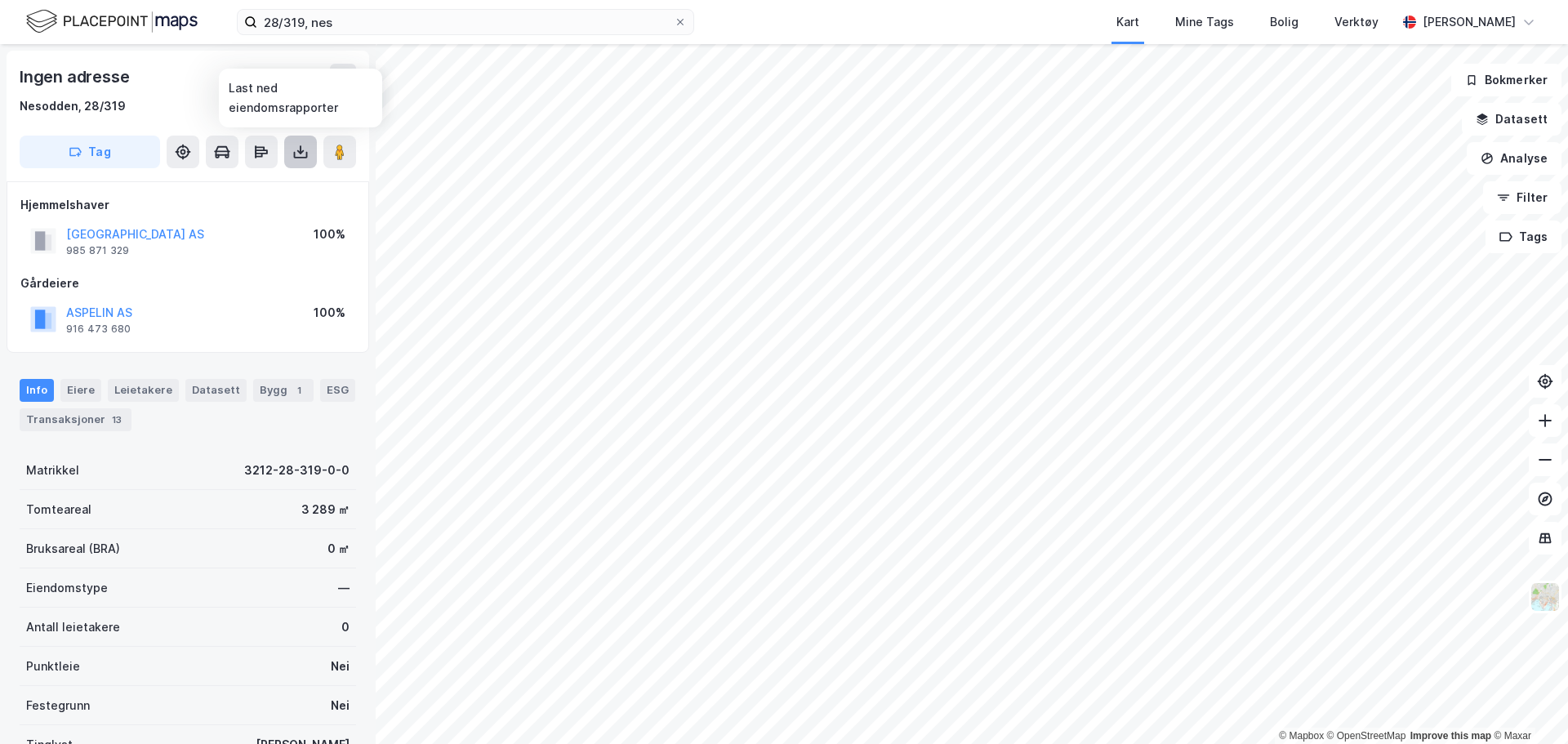
click at [301, 157] on icon at bounding box center [301, 156] width 14 height 7
click at [281, 191] on div "Last ned grunnbok" at bounding box center [229, 184] width 174 height 26
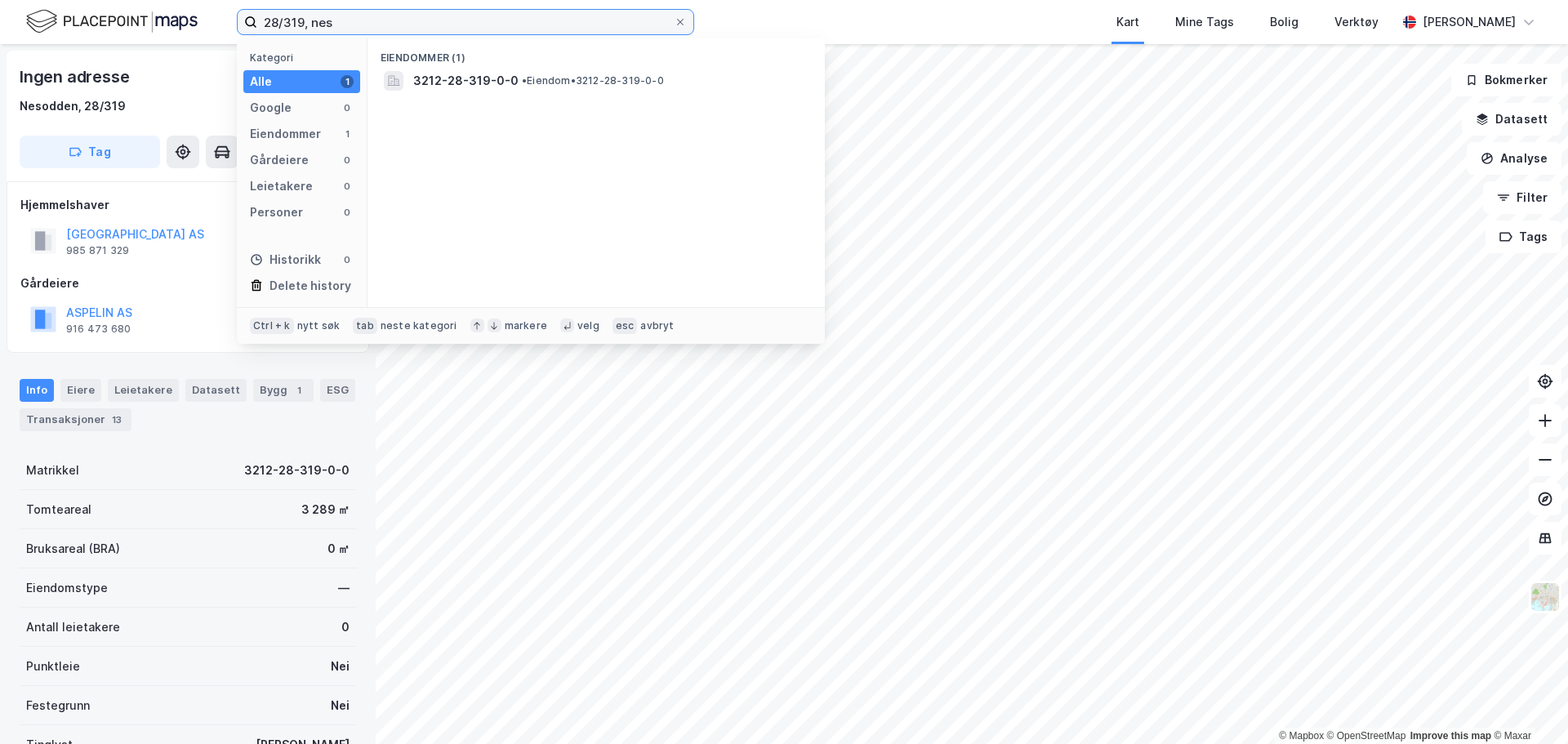
drag, startPoint x: 322, startPoint y: 21, endPoint x: -35, endPoint y: 17, distance: 357.0
click at [0, 17] on html "28/319, nes Kategori Alle 1 Google 0 Eiendommer 1 Gårdeiere 0 Leietakere 0 Pers…" at bounding box center [784, 372] width 1568 height 744
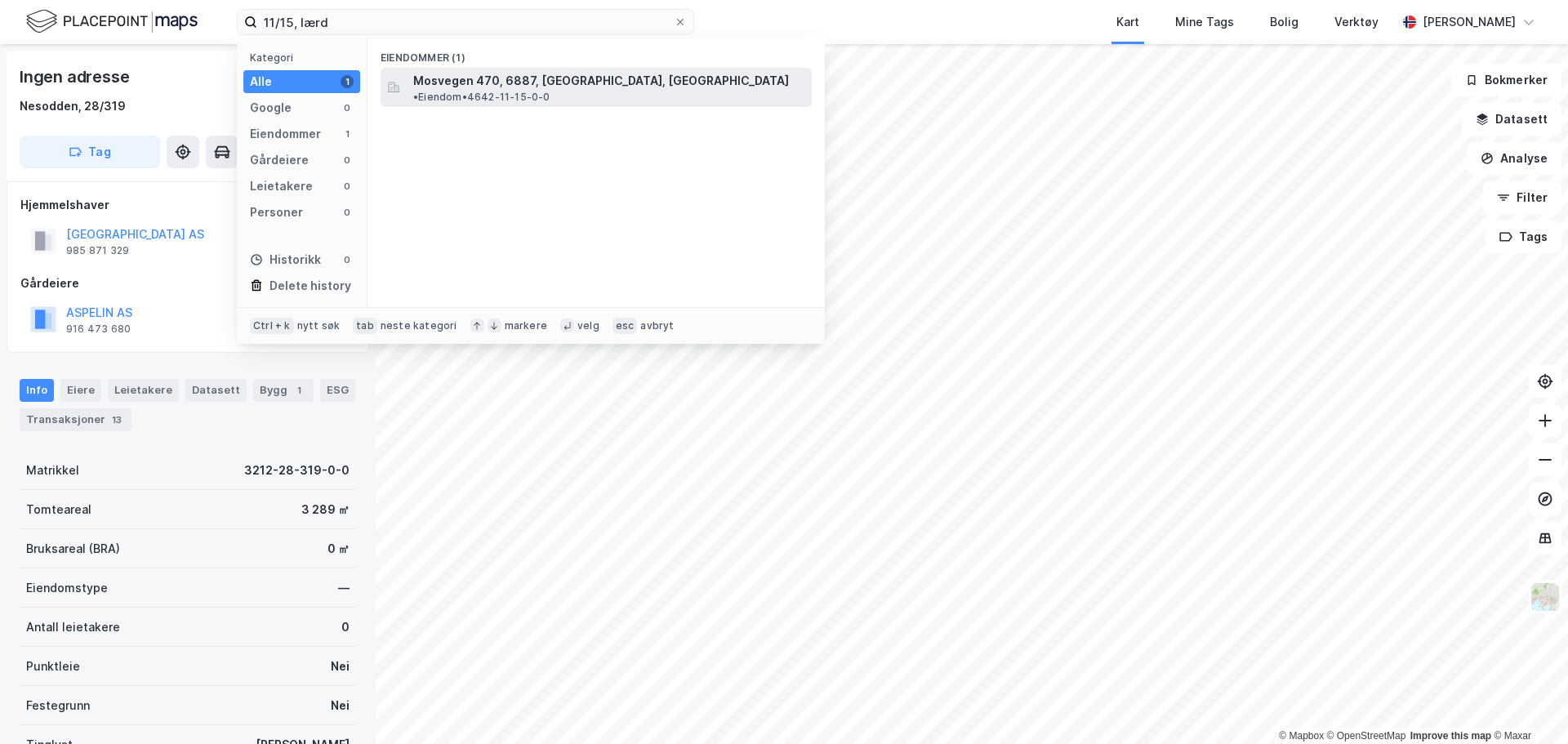
click at [576, 87] on span "Mosvegen 470, 6887, LÆRDAL, LÆRDAL" at bounding box center [601, 80] width 376 height 20
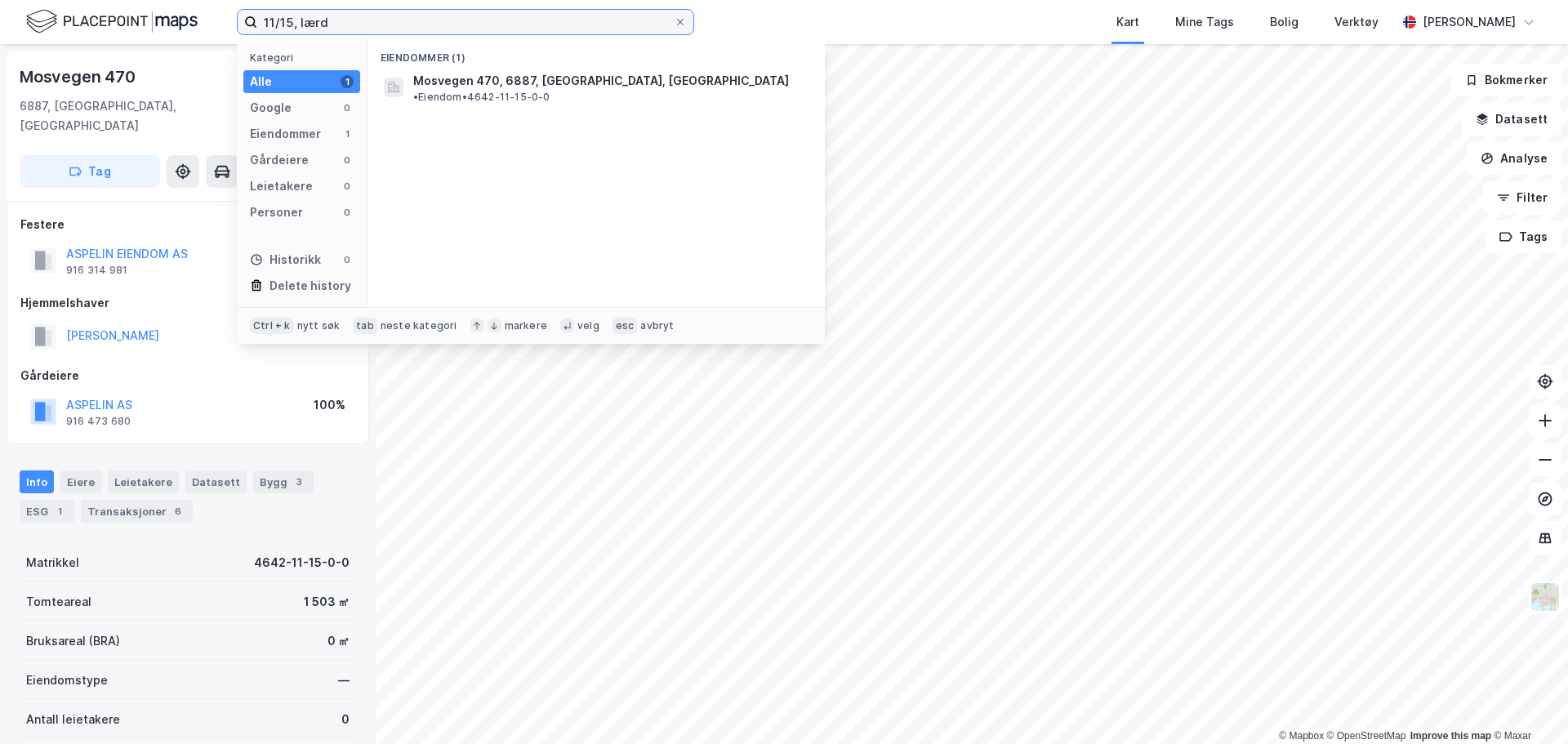
drag, startPoint x: 379, startPoint y: 27, endPoint x: 74, endPoint y: 9, distance: 305.5
click at [74, 9] on div "11/15, lærd Kategori Alle 1 Google 0 Eiendommer 1 Gårdeiere 0 Leietakere 0 Pers…" at bounding box center [784, 22] width 1568 height 44
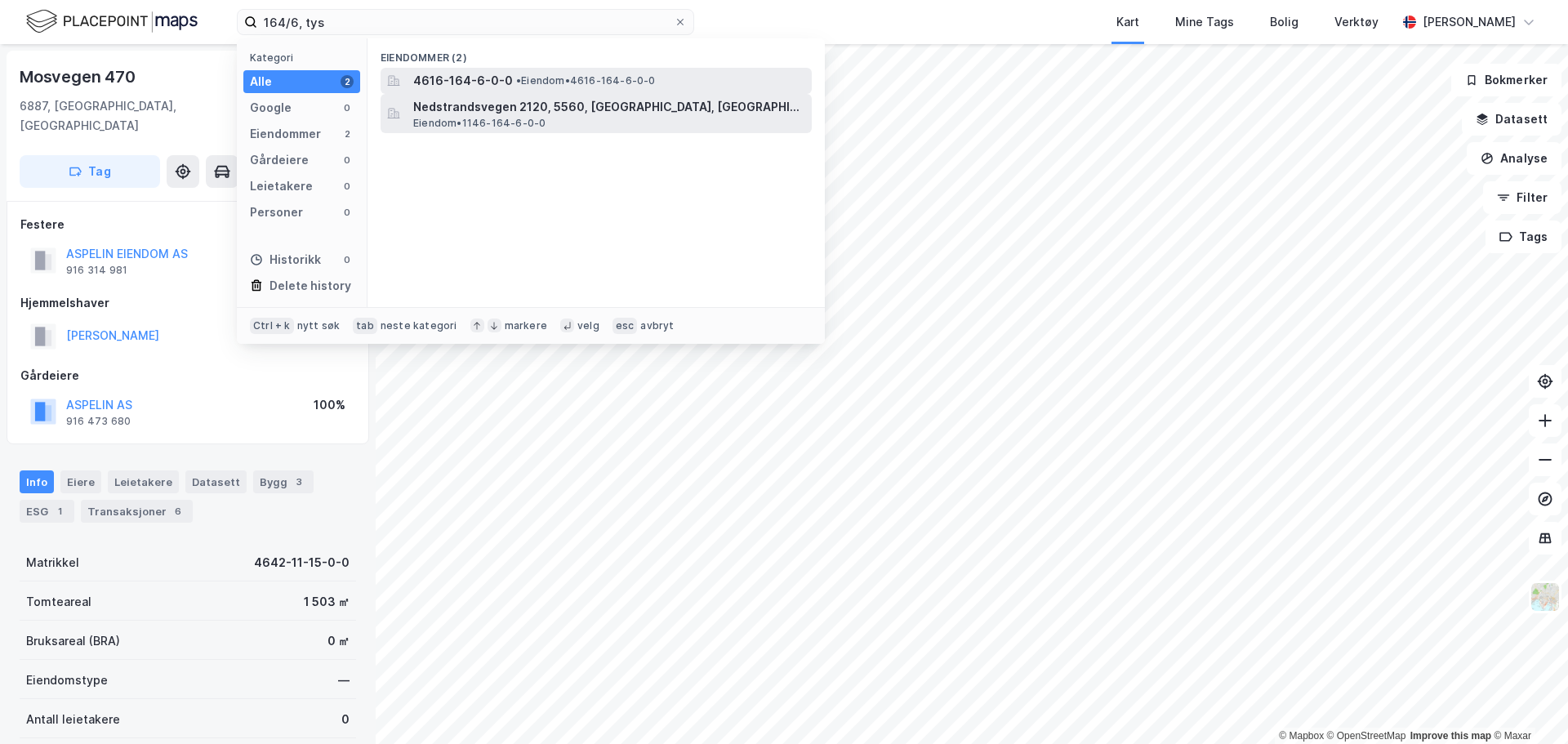
click at [559, 83] on span "• Eiendom • 4616-164-6-0-0" at bounding box center [585, 80] width 139 height 13
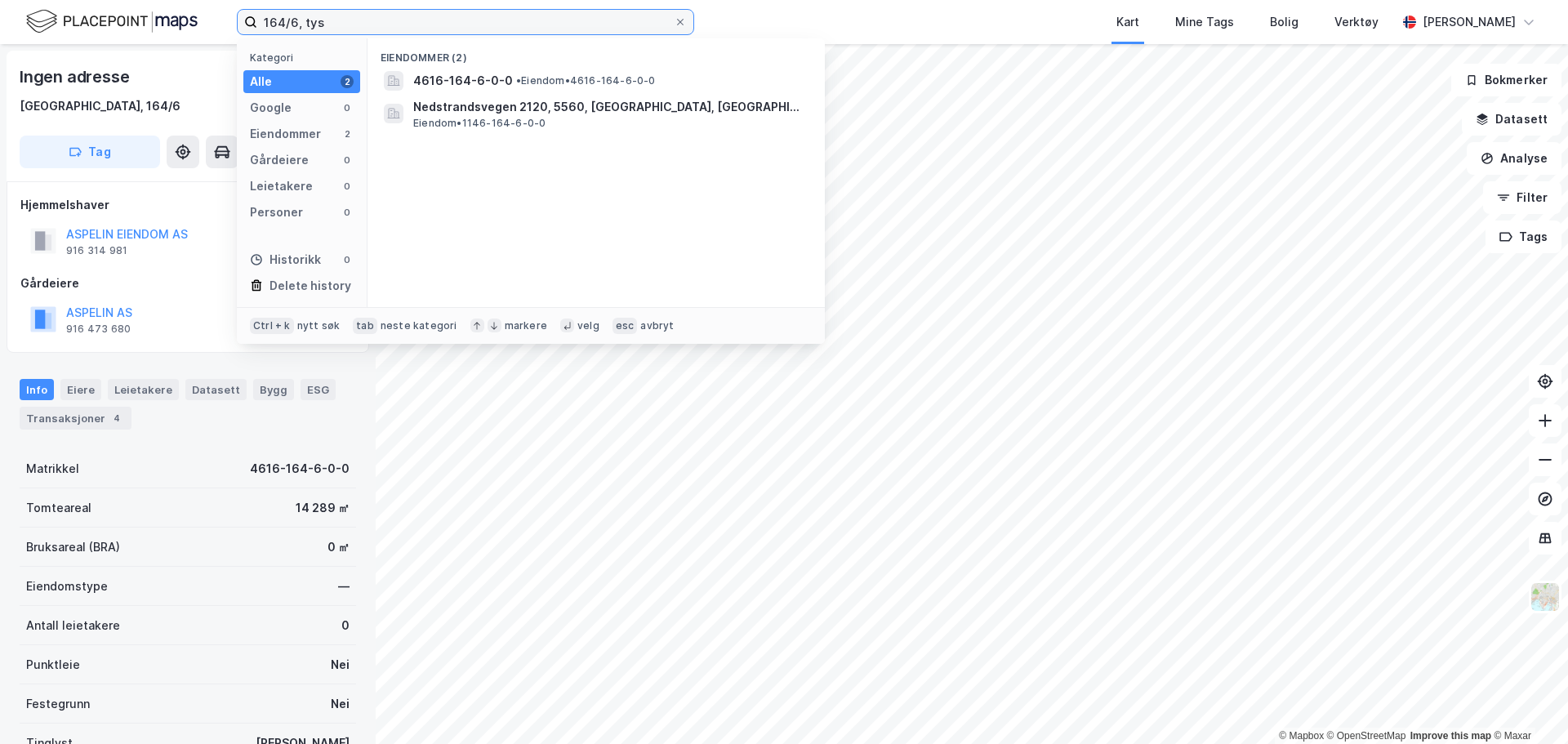
drag, startPoint x: 354, startPoint y: 16, endPoint x: 149, endPoint y: 20, distance: 205.0
click at [150, 14] on div "164/6, tys Kategori Alle 2 Google 0 Eiendommer 2 Gårdeiere 0 Leietakere 0 Perso…" at bounding box center [784, 22] width 1568 height 44
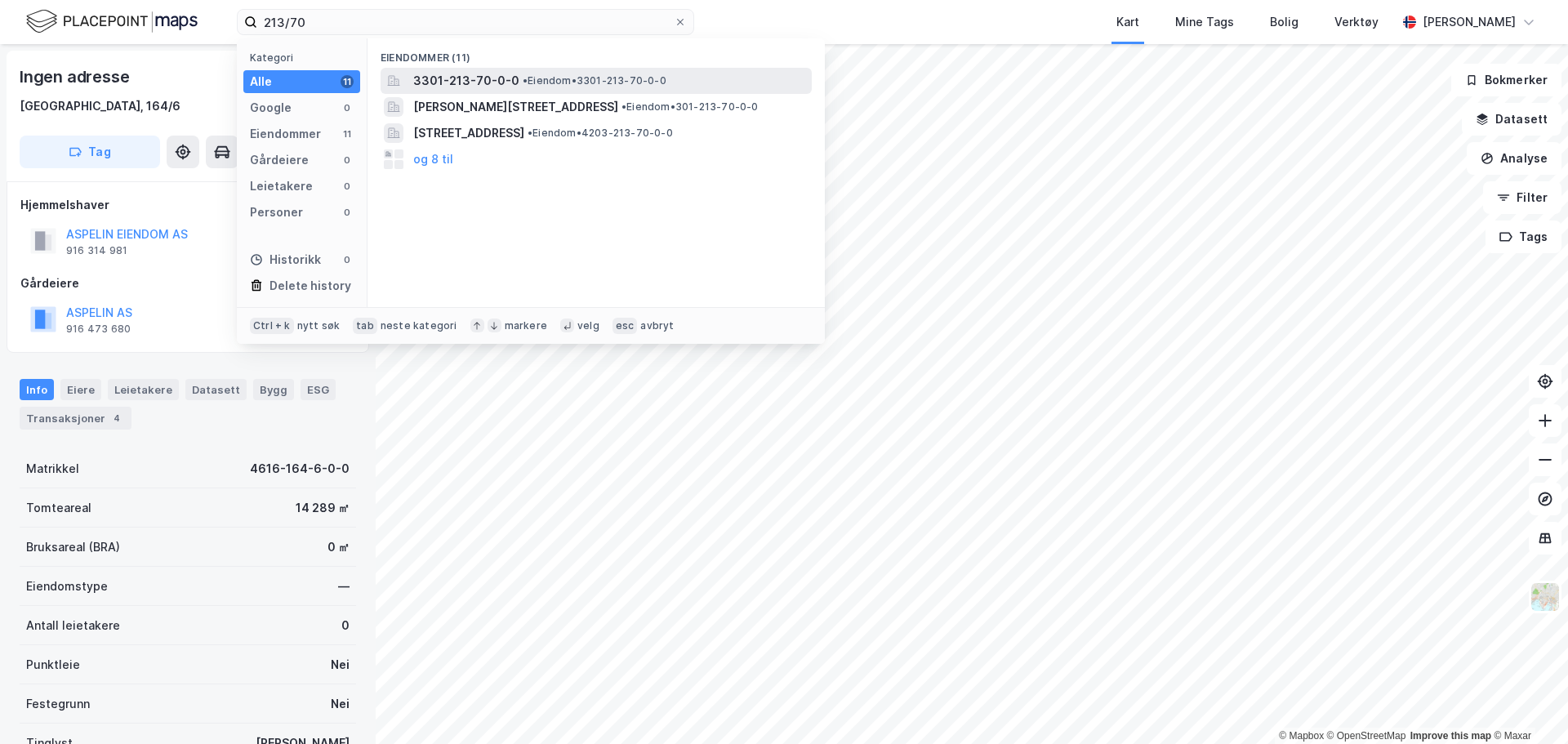
click at [459, 76] on span "3301-213-70-0-0" at bounding box center [466, 80] width 106 height 20
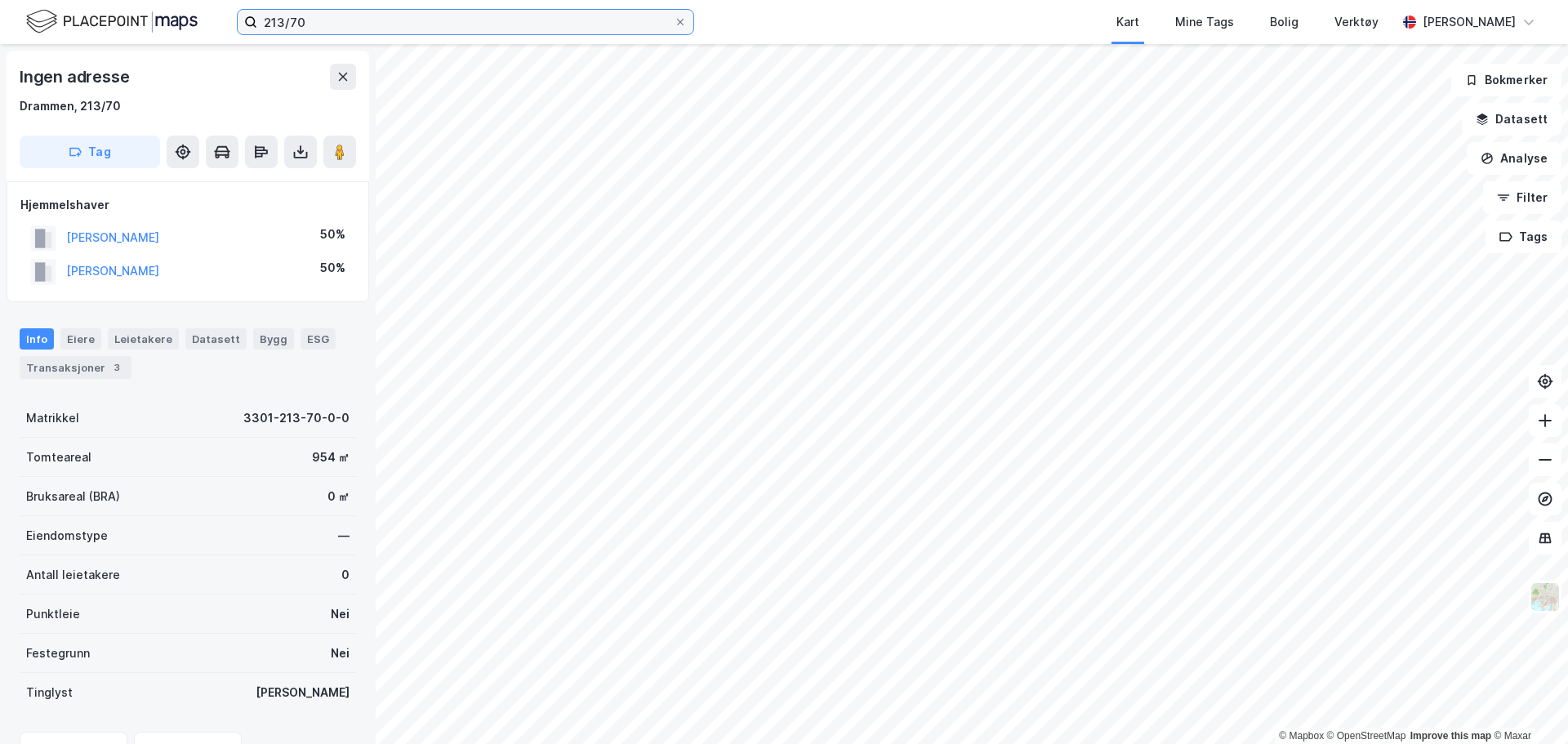
click at [343, 33] on input "213/70" at bounding box center [465, 22] width 416 height 24
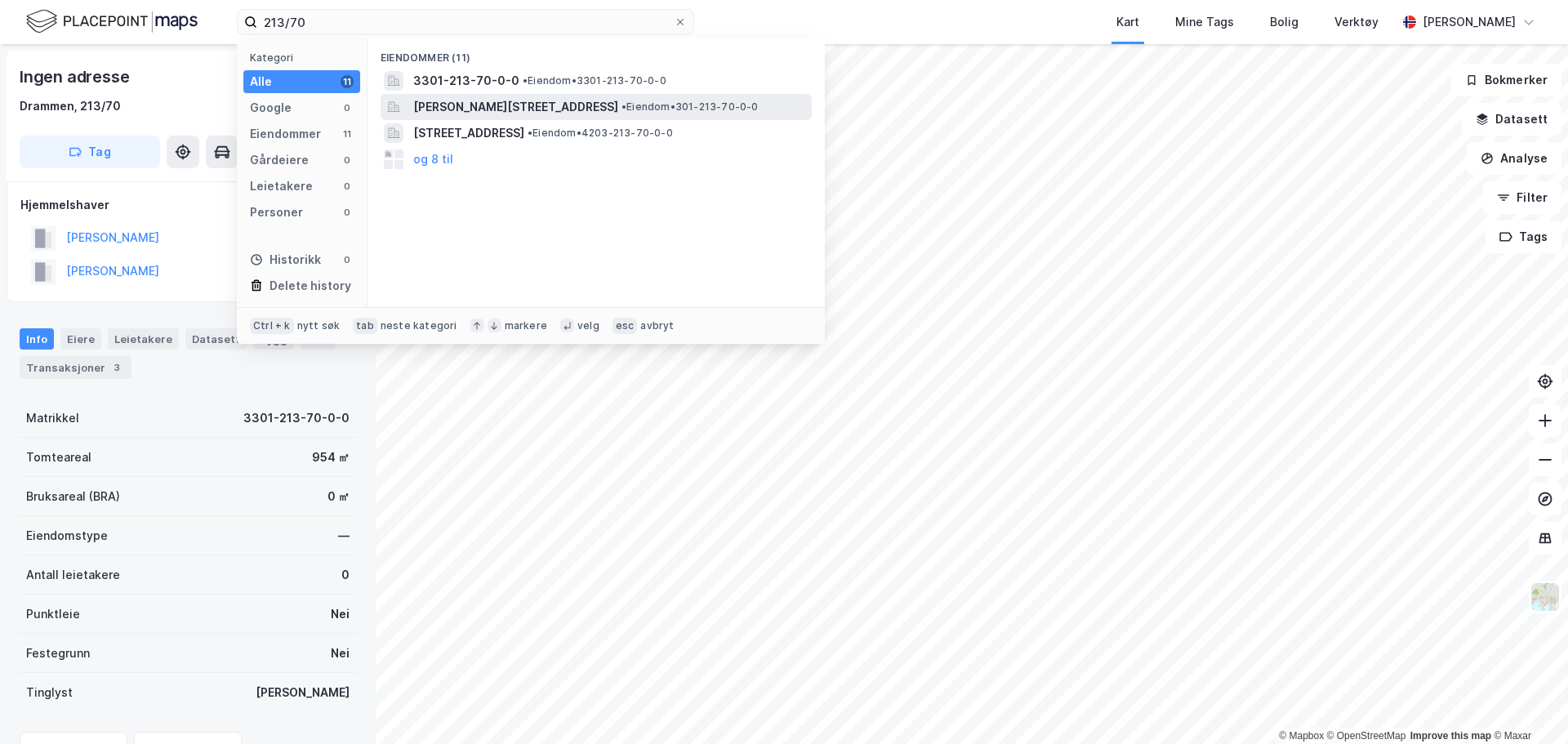
click at [459, 95] on div "Henrik Ibsens gate 53, 0255, OSLO, OSLO • Eiendom • 301-213-70-0-0" at bounding box center [596, 107] width 431 height 26
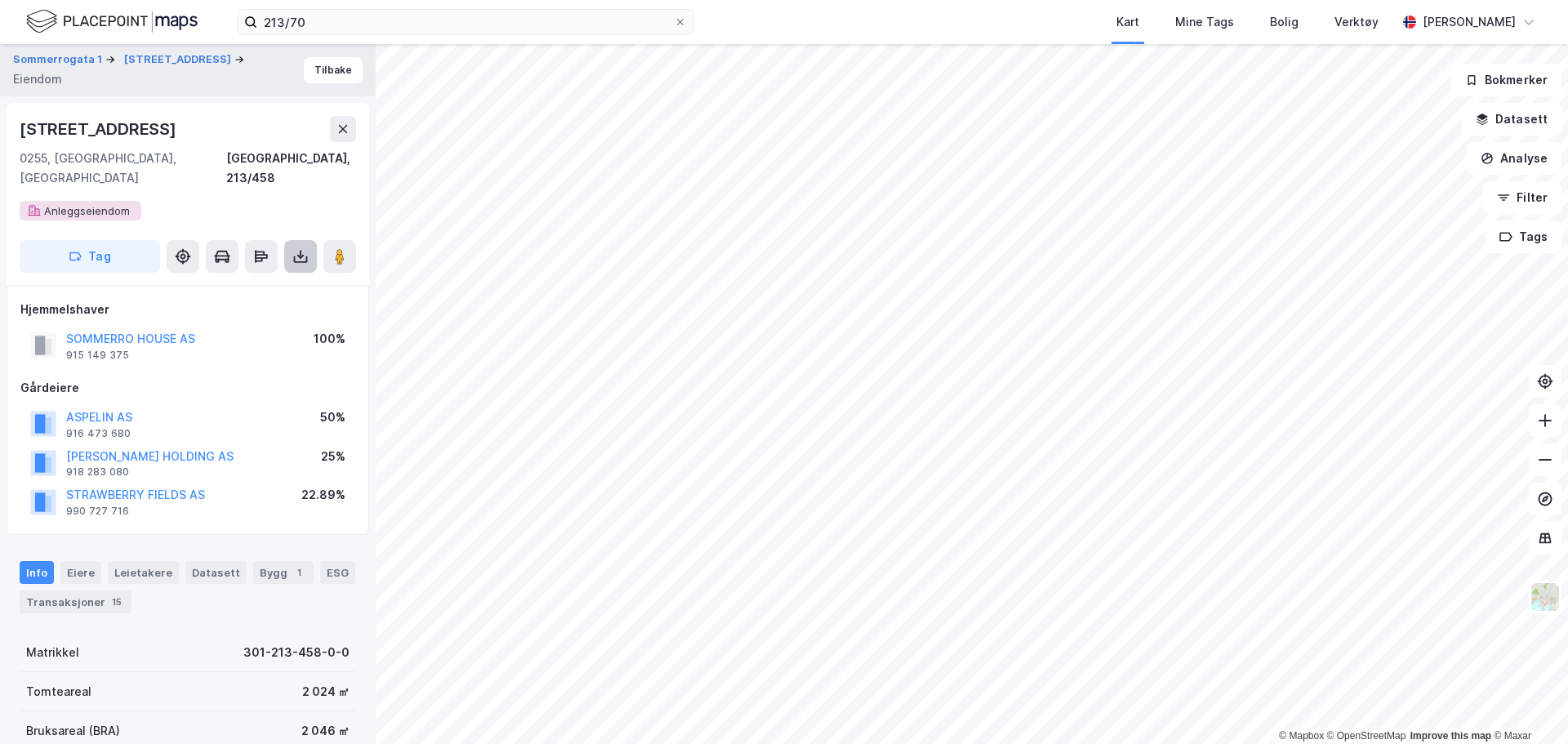
click at [294, 248] on icon at bounding box center [300, 256] width 16 height 16
click at [256, 282] on div "Last ned grunnbok" at bounding box center [219, 288] width 94 height 13
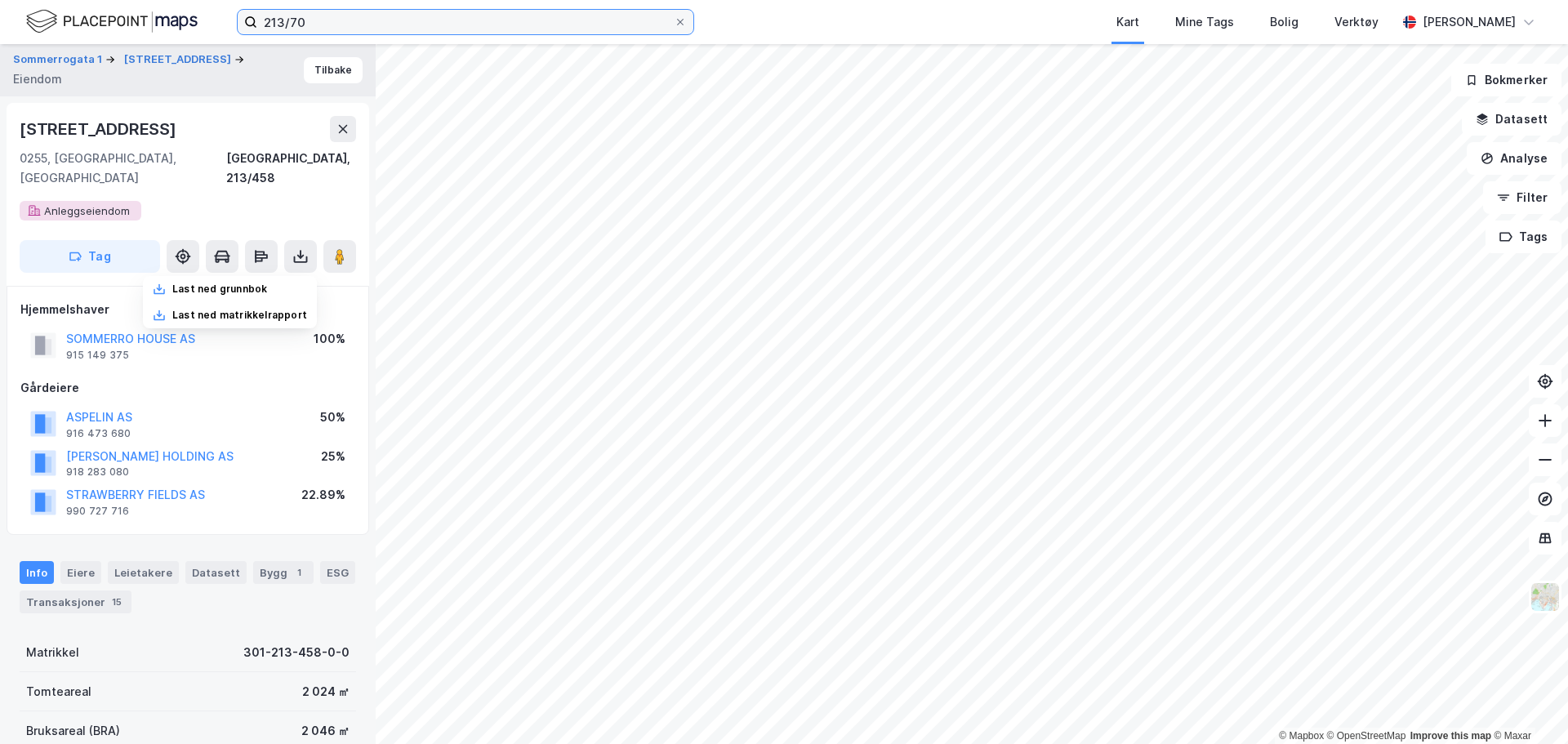
drag, startPoint x: 333, startPoint y: 28, endPoint x: 100, endPoint y: 29, distance: 233.0
click at [100, 29] on div "213/70 Kart Mine Tags Bolig Verktøy Ingeborg Brelin" at bounding box center [784, 22] width 1568 height 44
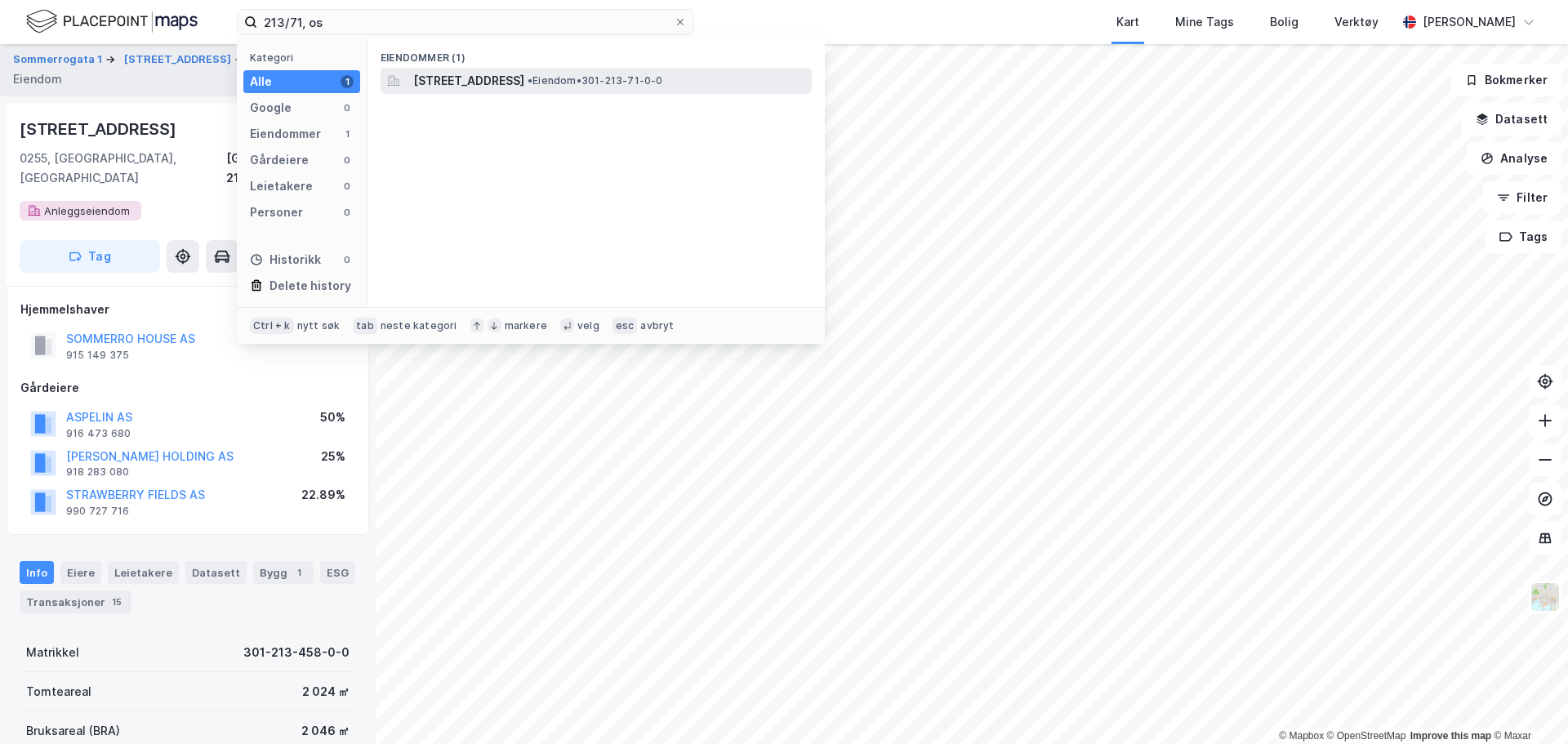
click at [480, 92] on div "Inkognitogata 37, 0255, OSLO, OSLO • Eiendom • 301-213-71-0-0" at bounding box center [596, 80] width 431 height 26
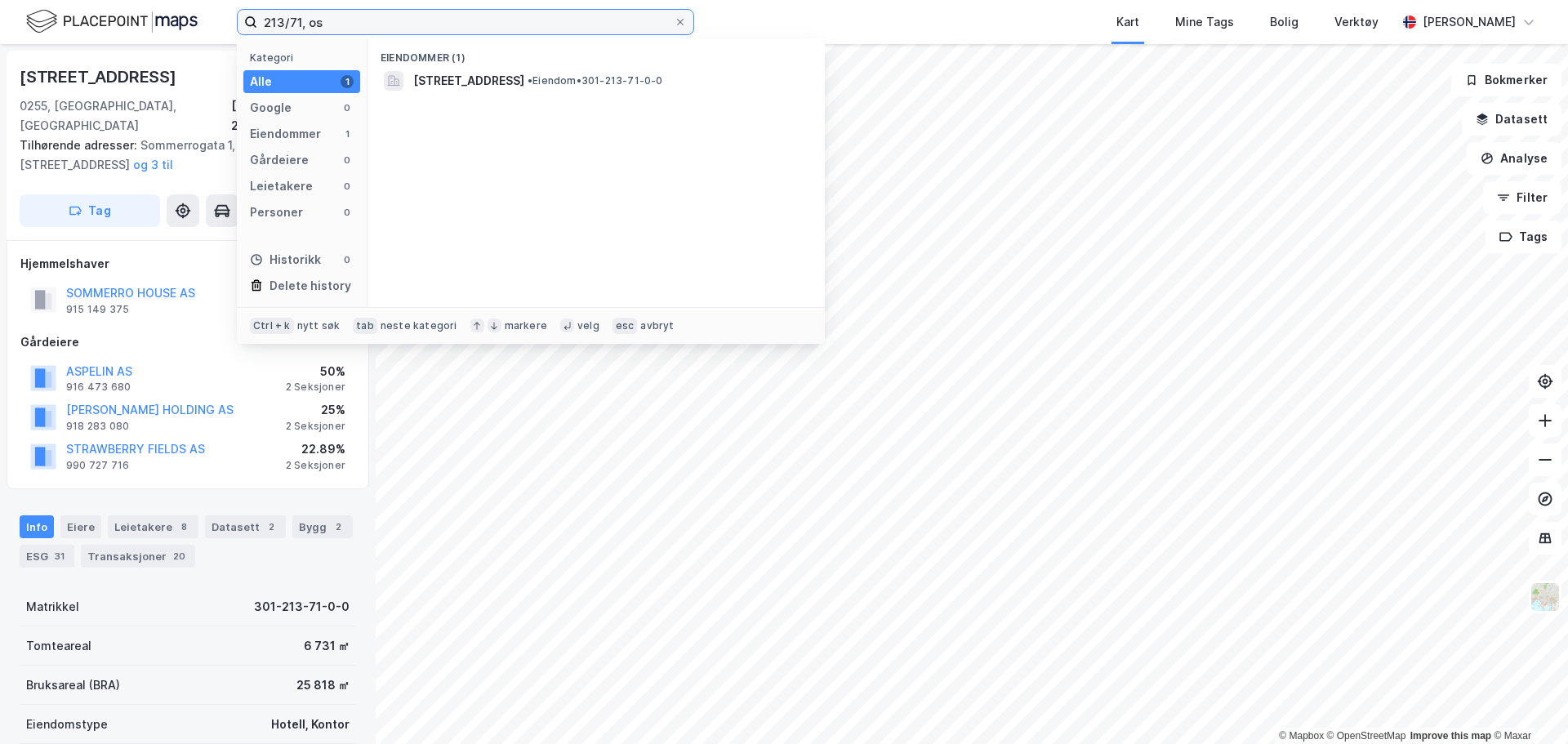
drag, startPoint x: 370, startPoint y: 30, endPoint x: 87, endPoint y: 32, distance: 283.0
click at [87, 32] on div "213/71, os Kategori Alle 1 Google 0 Eiendommer 1 Gårdeiere 0 Leietakere 0 Perso…" at bounding box center [784, 22] width 1568 height 44
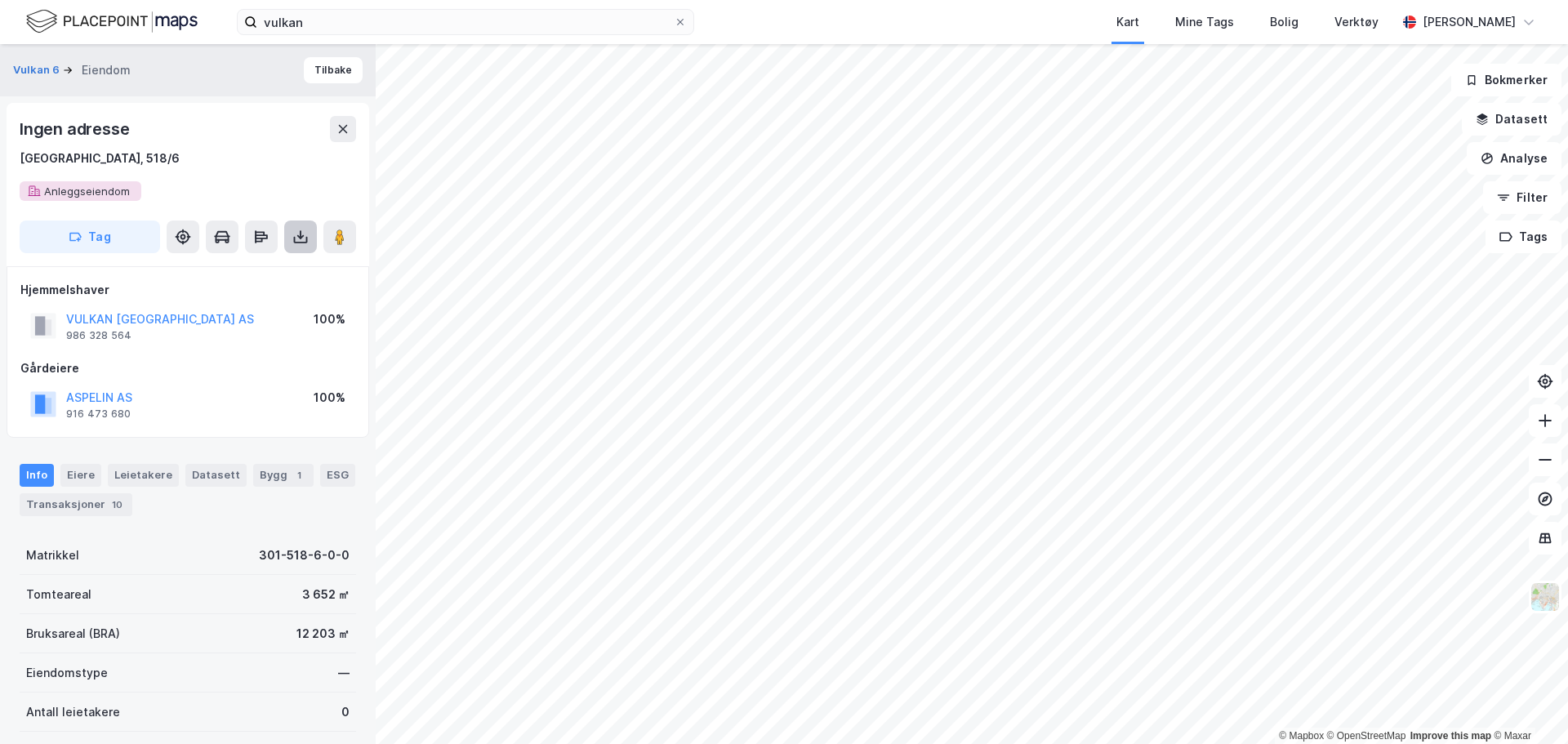
click at [312, 239] on button at bounding box center [300, 237] width 33 height 33
click at [286, 278] on div "Last ned grunnbok" at bounding box center [229, 269] width 174 height 26
click at [349, 219] on div "Ingen adresse Oslo, 518/6 Anleggseiendom Tag" at bounding box center [188, 184] width 363 height 164
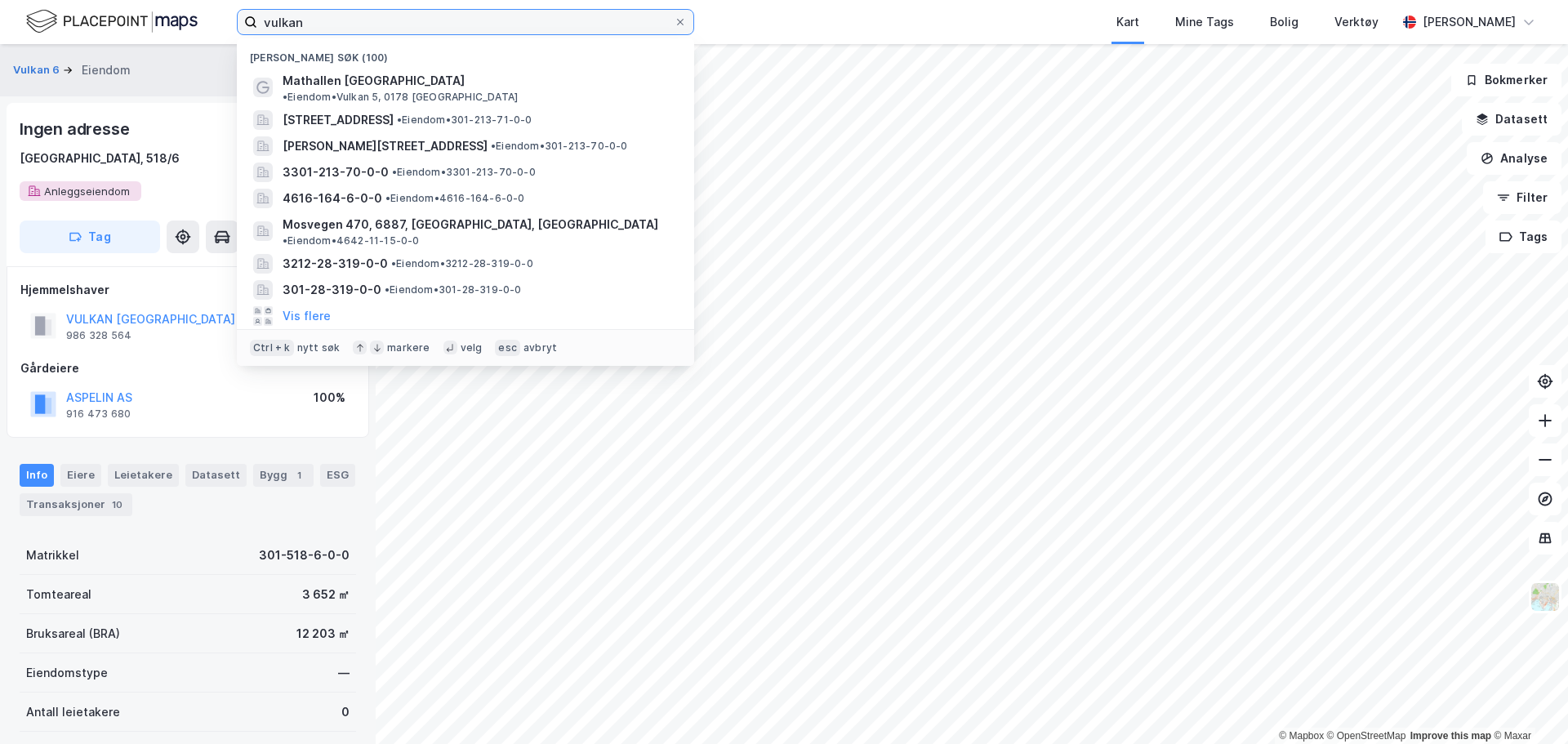
drag, startPoint x: 334, startPoint y: 26, endPoint x: 138, endPoint y: 10, distance: 196.7
click at [118, 11] on div "vulkan Nylige søk (100) Mathallen Oslo • Eiendom • Vulkan 5, 0178 Oslo Inkognit…" at bounding box center [784, 22] width 1568 height 44
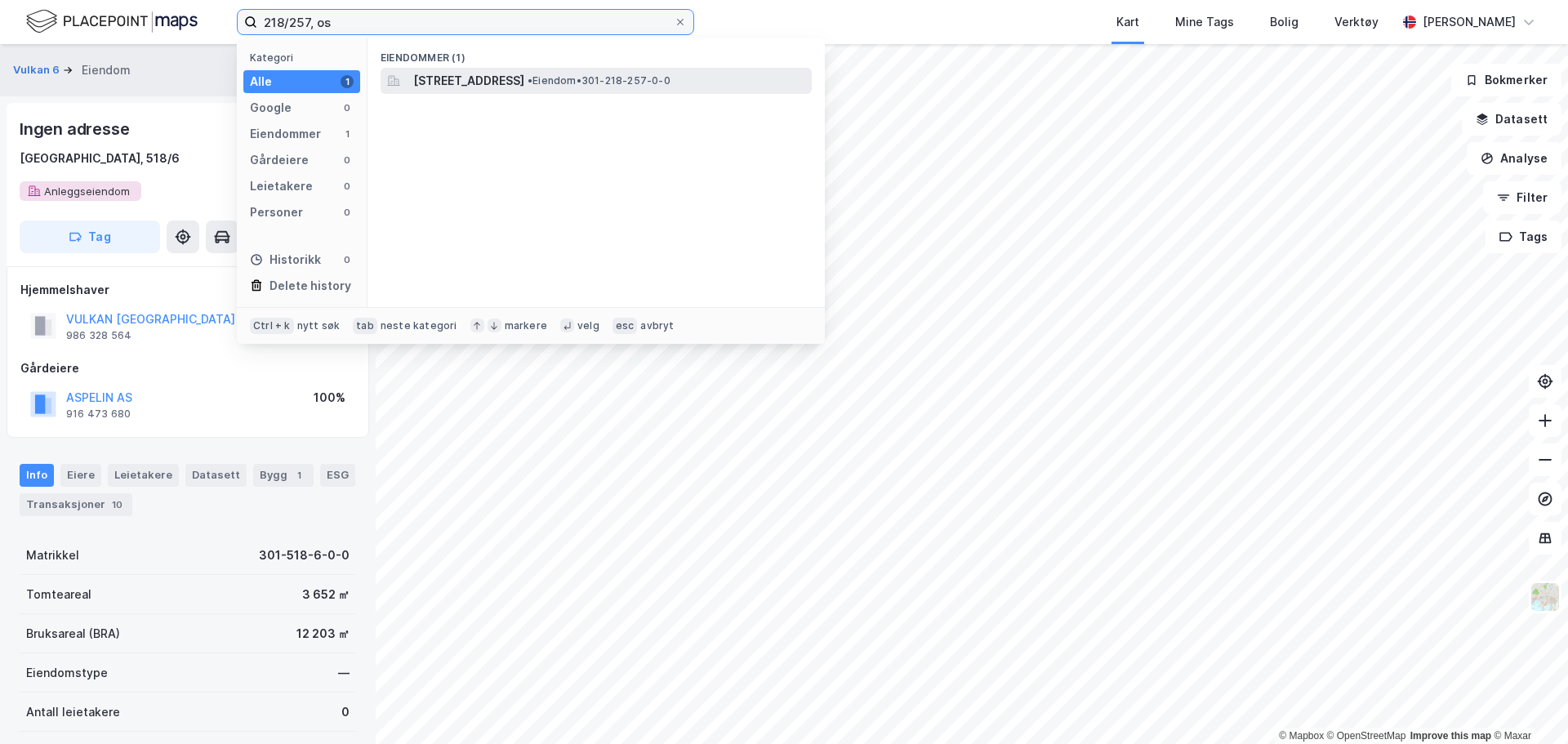
type input "218/257, os"
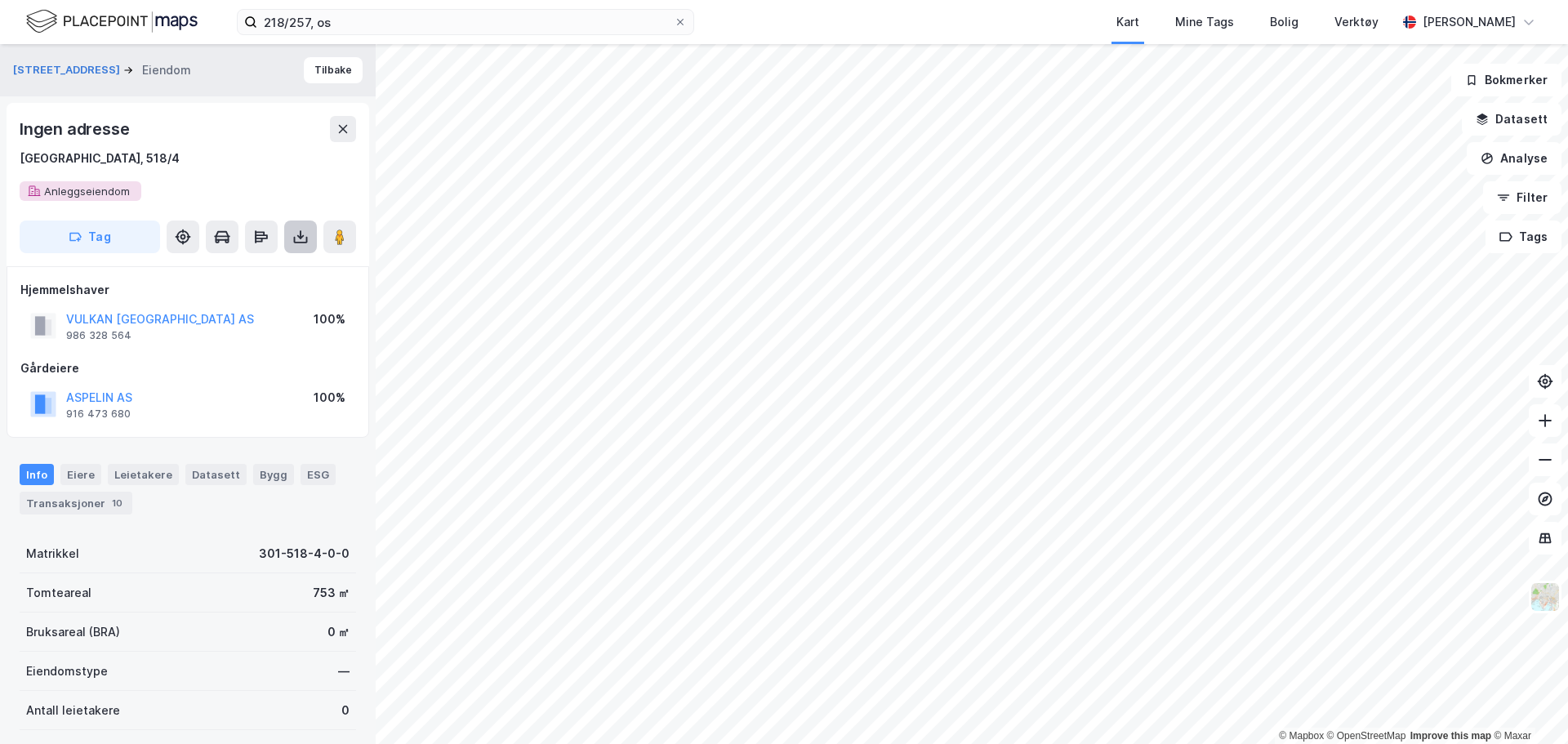
click at [309, 230] on button at bounding box center [300, 237] width 33 height 33
click at [260, 275] on div "Last ned grunnbok" at bounding box center [219, 269] width 94 height 13
